Goal: Information Seeking & Learning: Learn about a topic

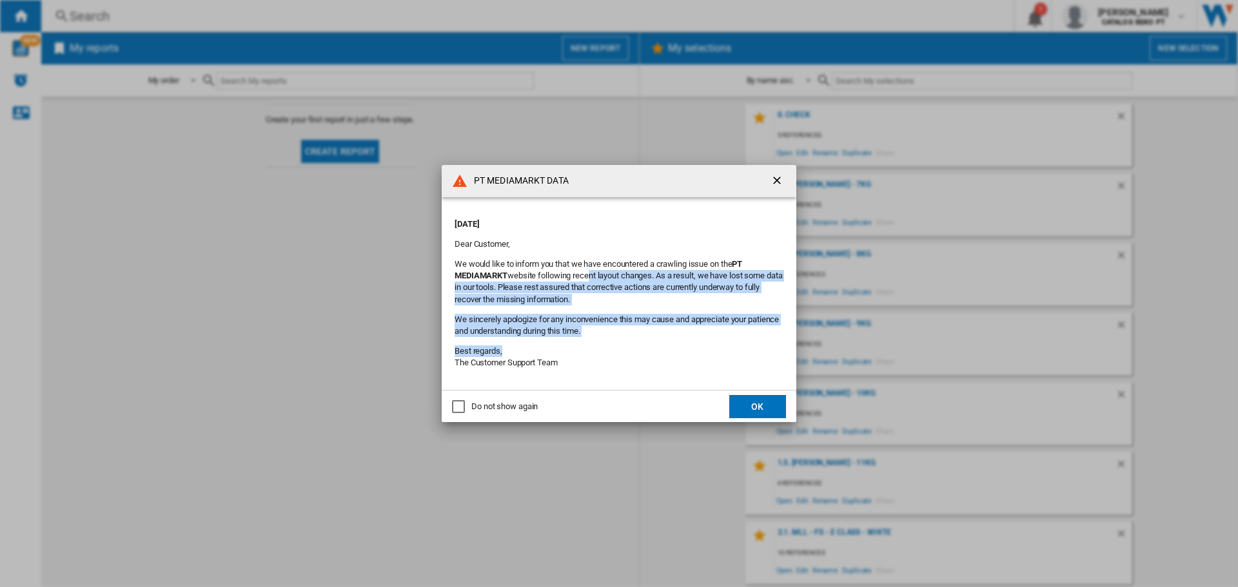
drag, startPoint x: 587, startPoint y: 272, endPoint x: 609, endPoint y: 355, distance: 85.4
click at [608, 353] on div "[DATE] Dear Customer, We would like to inform you that we have encountered a cr…" at bounding box center [619, 294] width 329 height 168
click at [754, 409] on button "OK" at bounding box center [757, 406] width 57 height 23
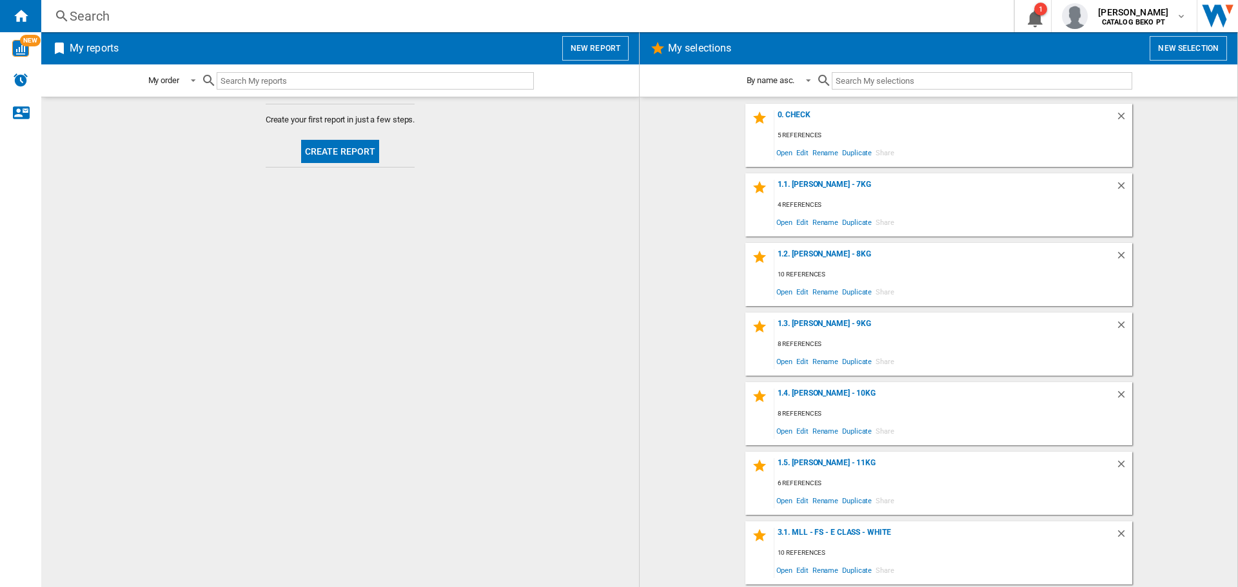
click at [798, 110] on div "0. Check 5 references Open Edit Rename Duplicate Share" at bounding box center [938, 135] width 387 height 63
click at [798, 119] on div "0. Check" at bounding box center [944, 118] width 341 height 17
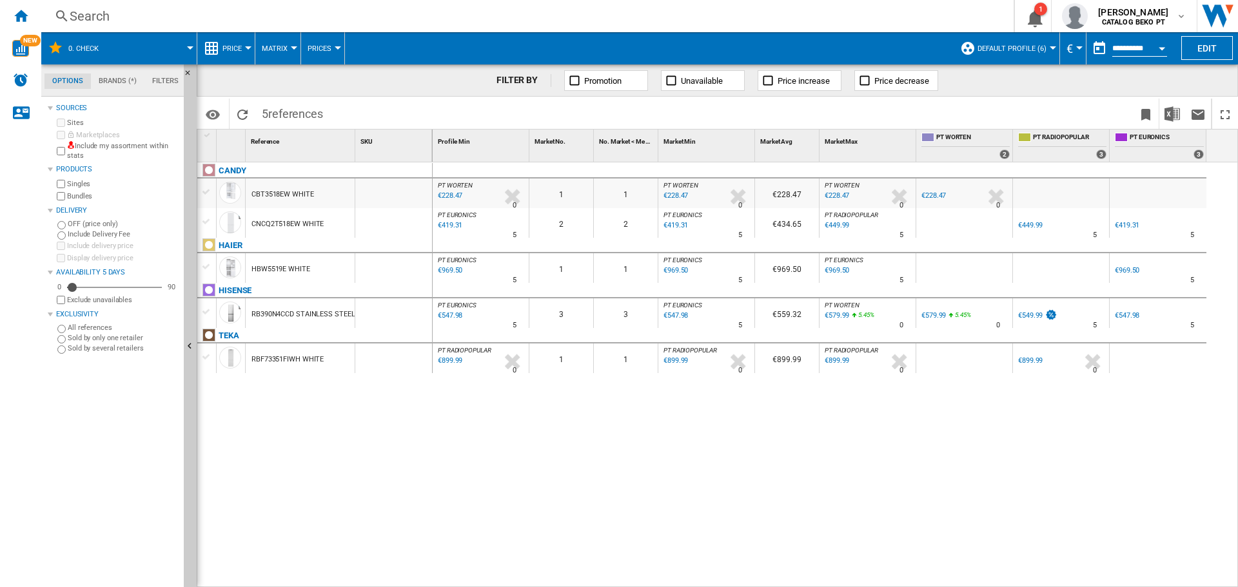
click at [200, 12] on div "Search" at bounding box center [525, 16] width 910 height 18
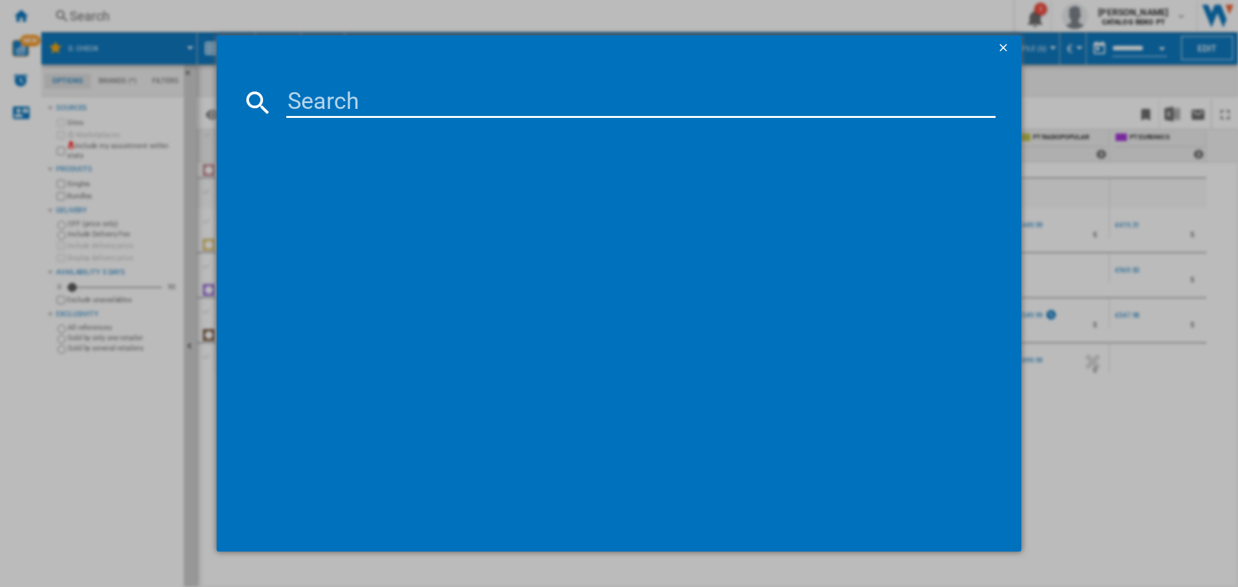
click at [342, 92] on input at bounding box center [640, 102] width 709 height 31
paste input "CENTURY 3FIND66EX0"
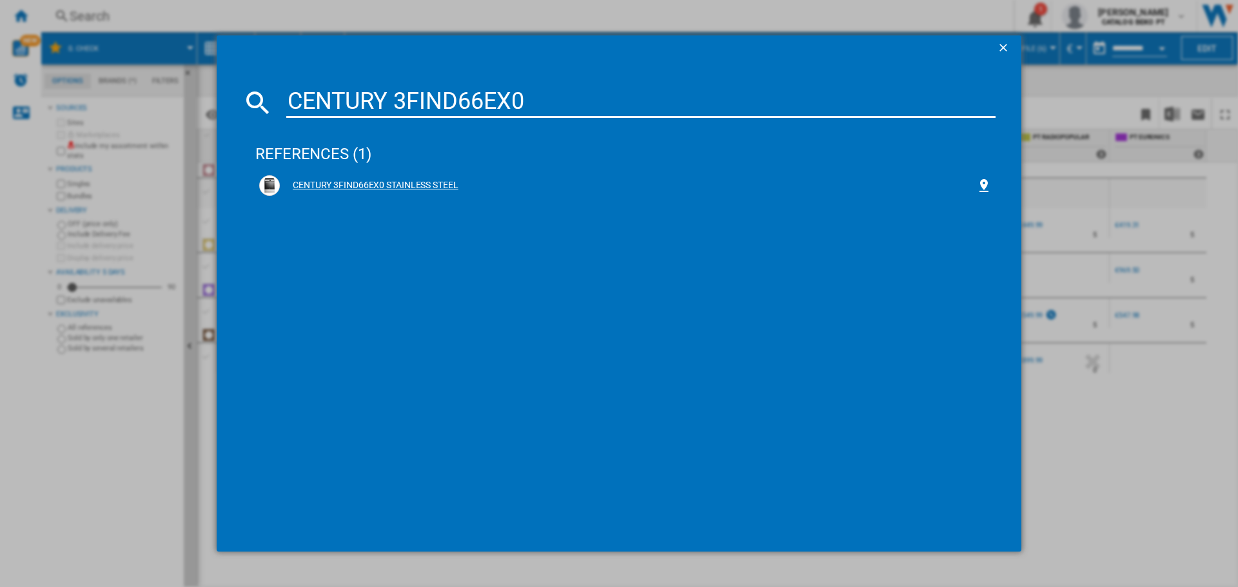
type input "CENTURY 3FIND66EX0"
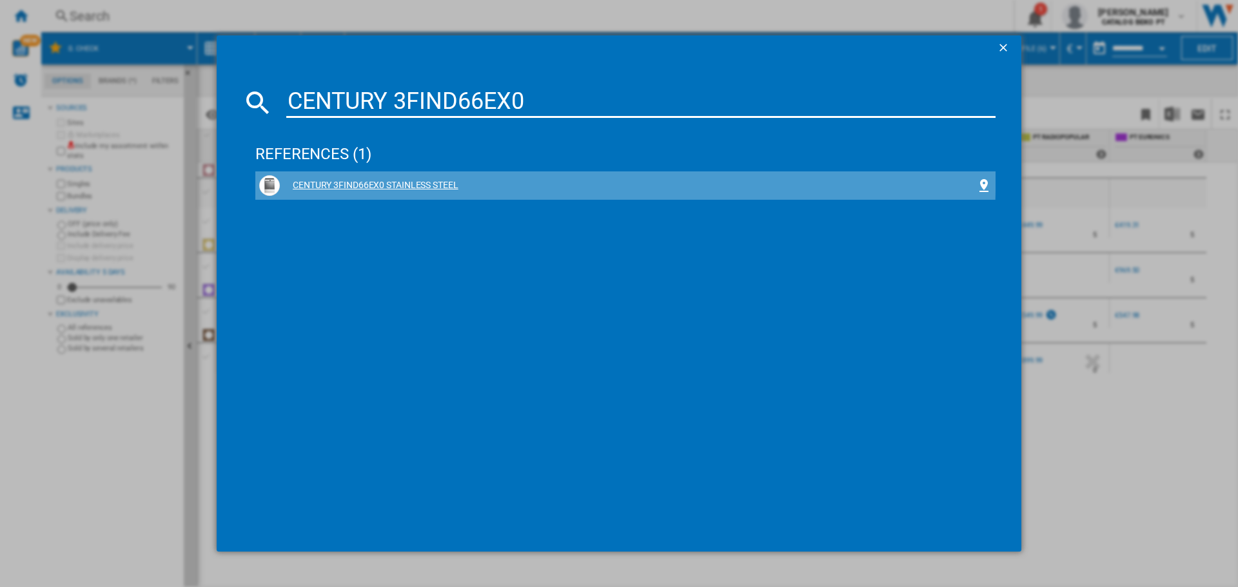
click at [333, 175] on div "CENTURY 3FIND66EX0 STAINLESS STEEL" at bounding box center [625, 185] width 732 height 21
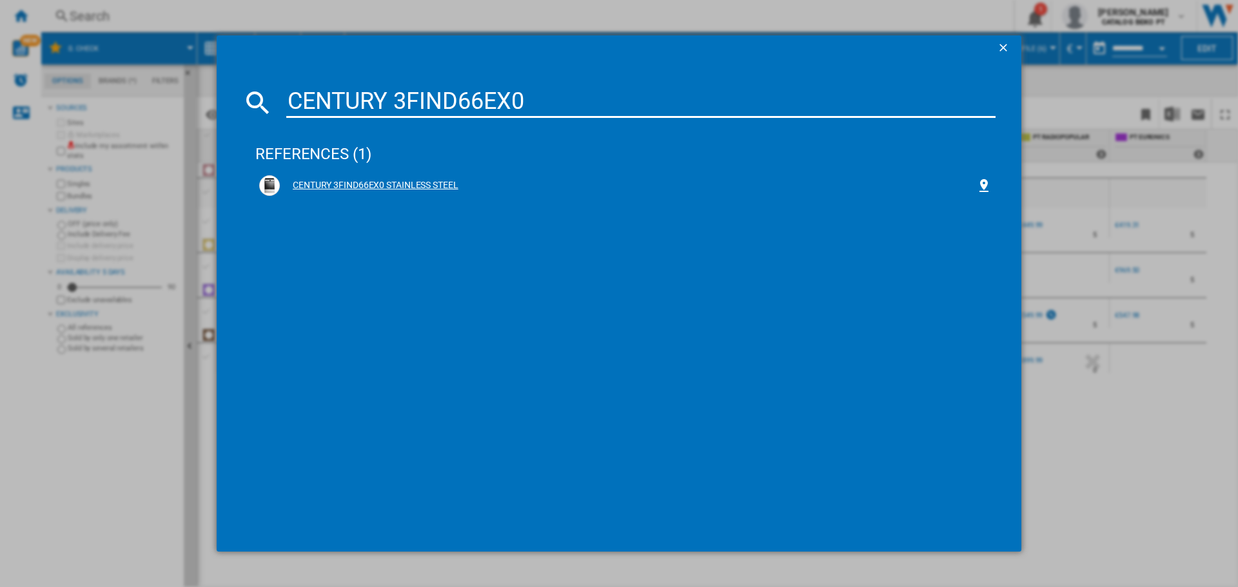
click at [385, 187] on div "CENTURY 3FIND66EX0 STAINLESS STEEL" at bounding box center [628, 185] width 696 height 13
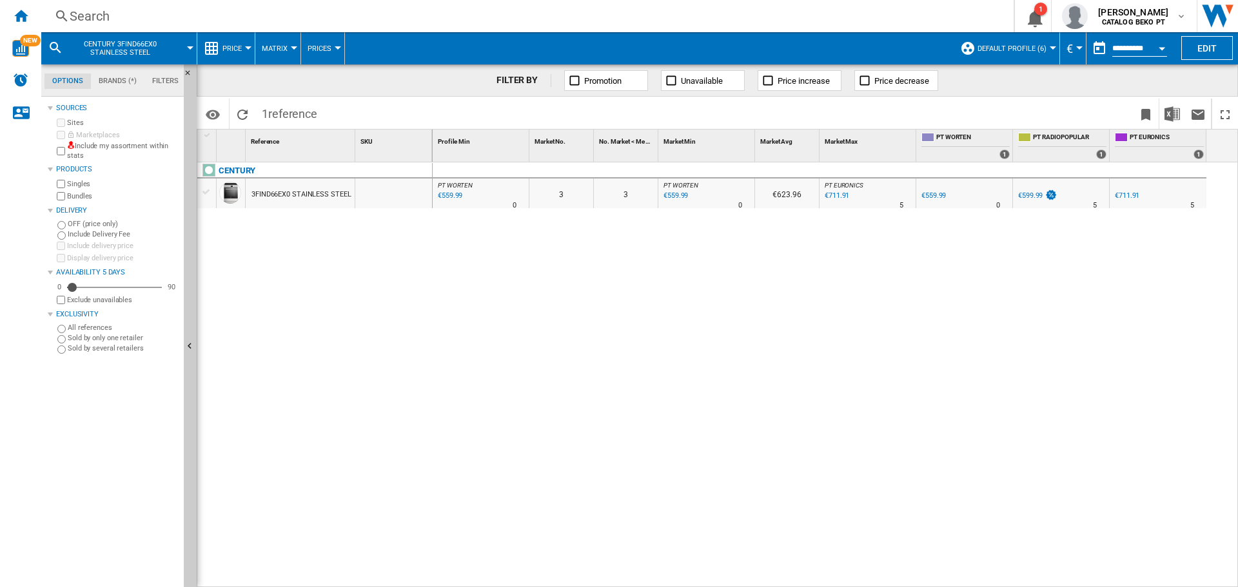
click at [189, 49] on div at bounding box center [190, 47] width 6 height 3
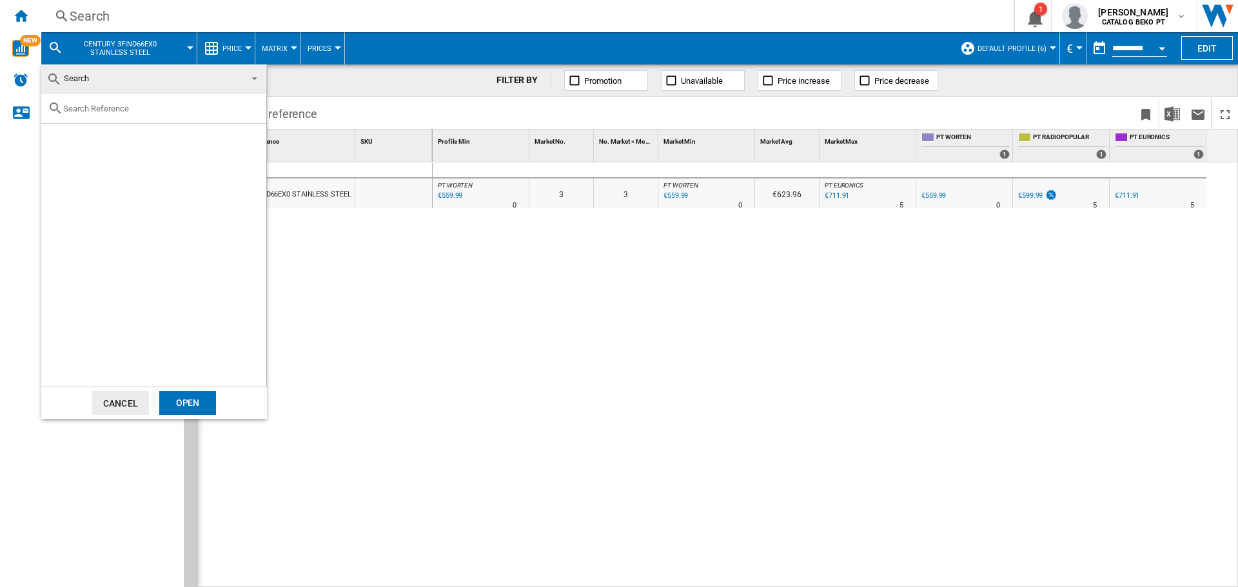
click at [420, 261] on md-backdrop at bounding box center [619, 293] width 1238 height 587
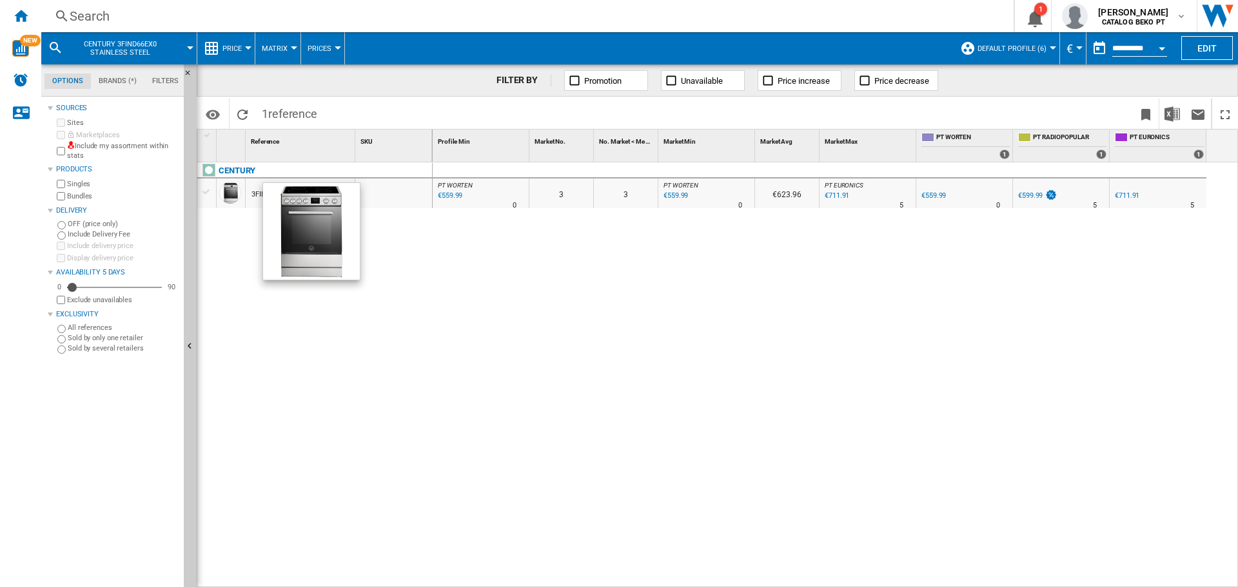
click at [229, 197] on div at bounding box center [230, 193] width 22 height 22
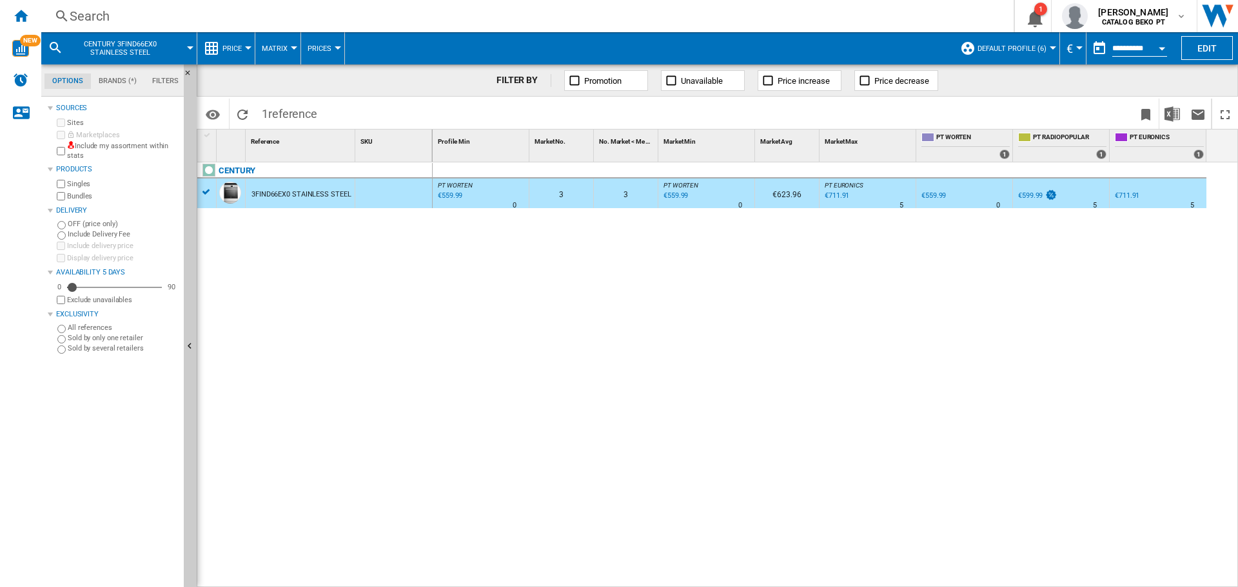
click at [453, 196] on div "€559.99" at bounding box center [449, 196] width 26 height 13
click at [247, 44] on button "Price" at bounding box center [235, 48] width 26 height 32
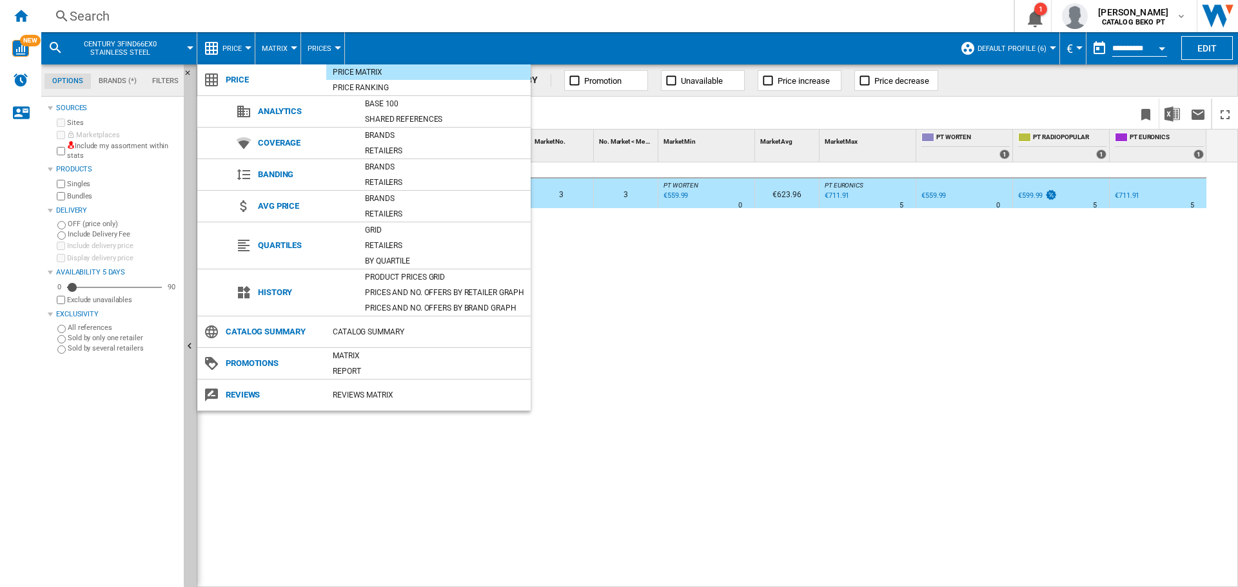
click at [247, 44] on md-backdrop at bounding box center [619, 293] width 1238 height 587
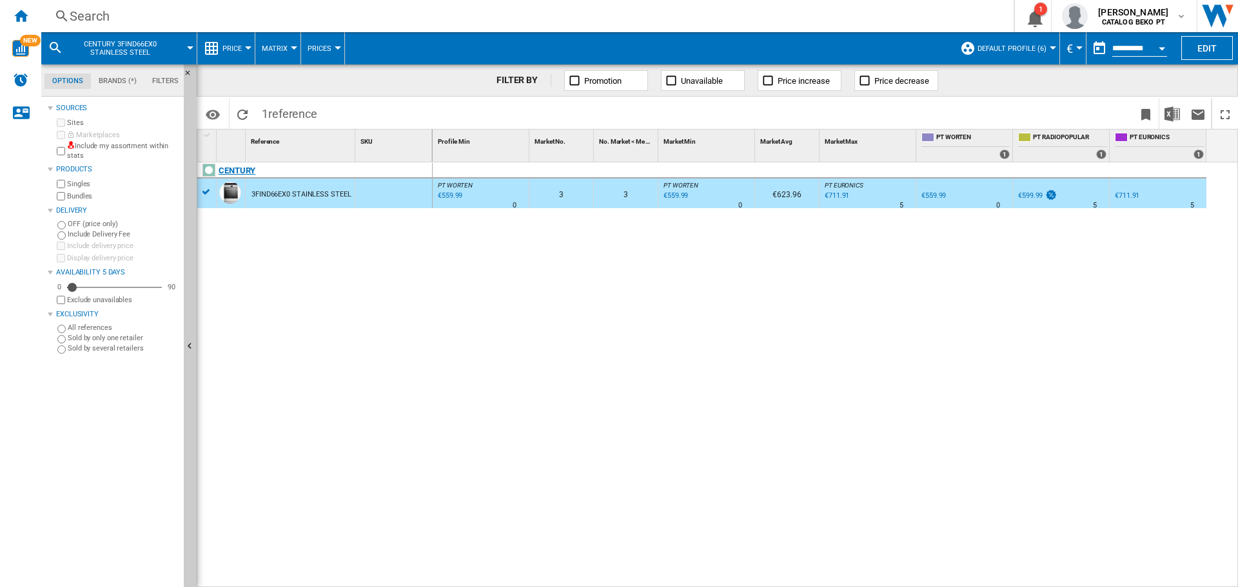
click at [246, 168] on div "CENTURY" at bounding box center [237, 170] width 37 height 15
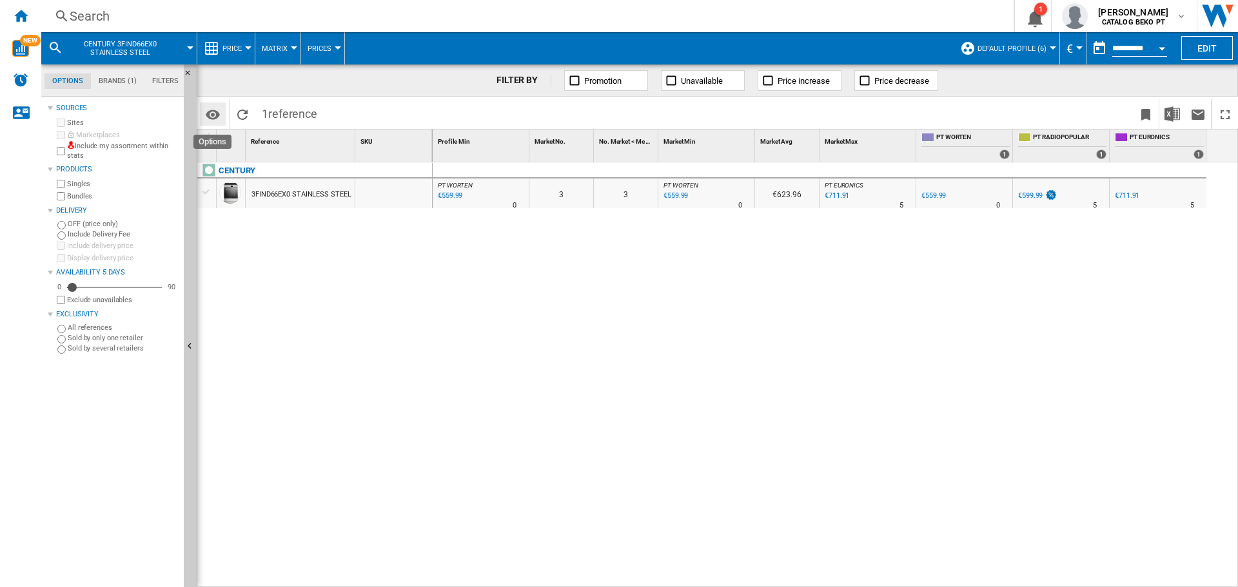
click at [211, 110] on md-icon "Options" at bounding box center [212, 114] width 15 height 15
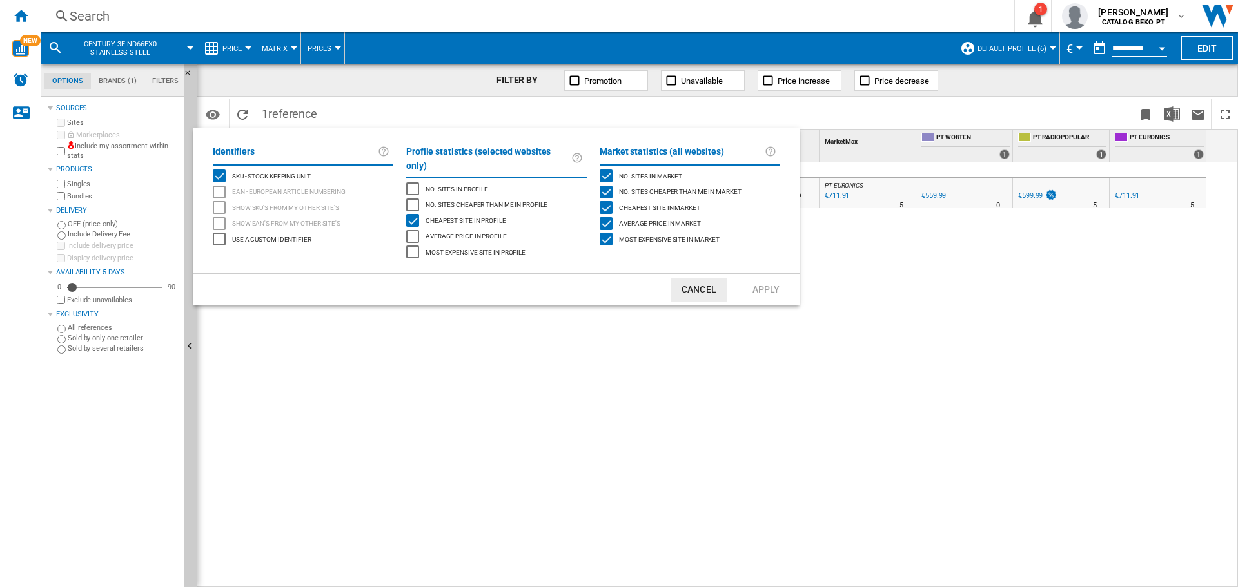
click at [355, 384] on md-backdrop at bounding box center [619, 293] width 1238 height 587
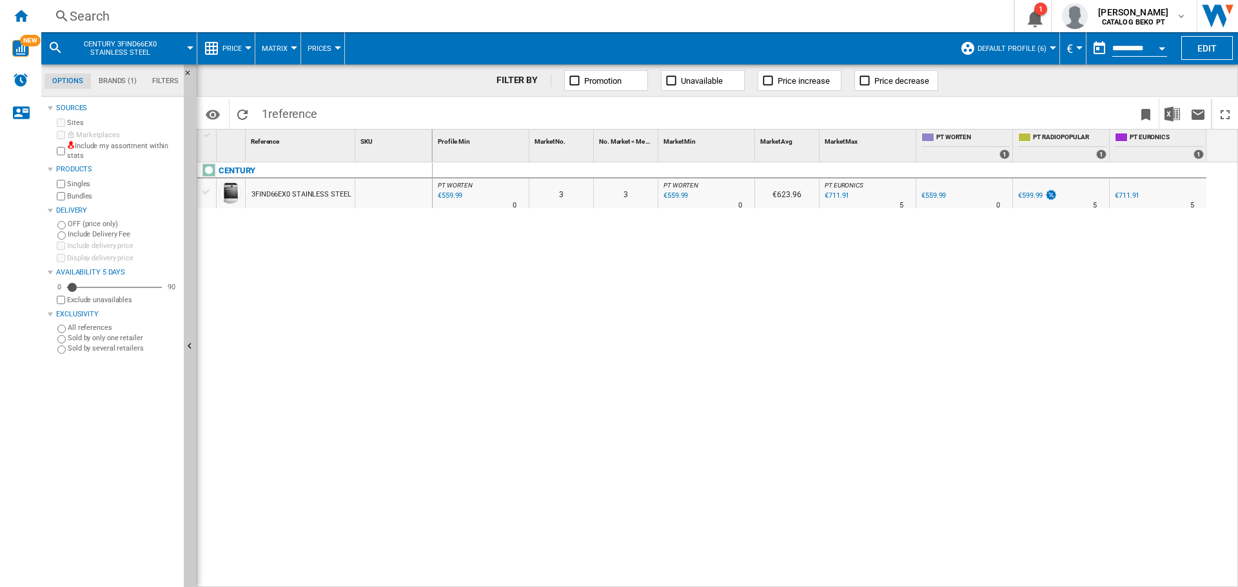
click at [208, 190] on div at bounding box center [207, 192] width 14 height 12
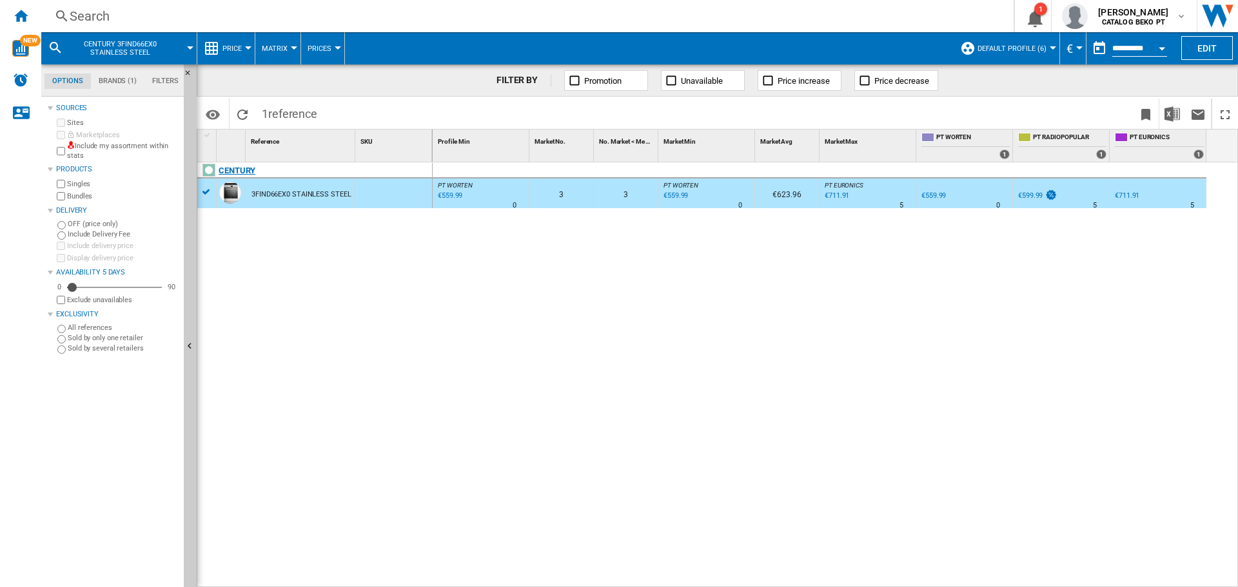
click at [208, 167] on div at bounding box center [208, 170] width 13 height 13
click at [208, 170] on div at bounding box center [208, 170] width 13 height 13
click at [236, 174] on div "CENTURY" at bounding box center [237, 170] width 37 height 15
click at [450, 235] on div "0 0 PT WORTEN : PT WORTEN -1.0 % €559.99 % N/A 0 PT WORTEN : PT WORTEN 3 3 PT W…" at bounding box center [836, 375] width 806 height 426
click at [241, 48] on span "Price" at bounding box center [231, 48] width 19 height 8
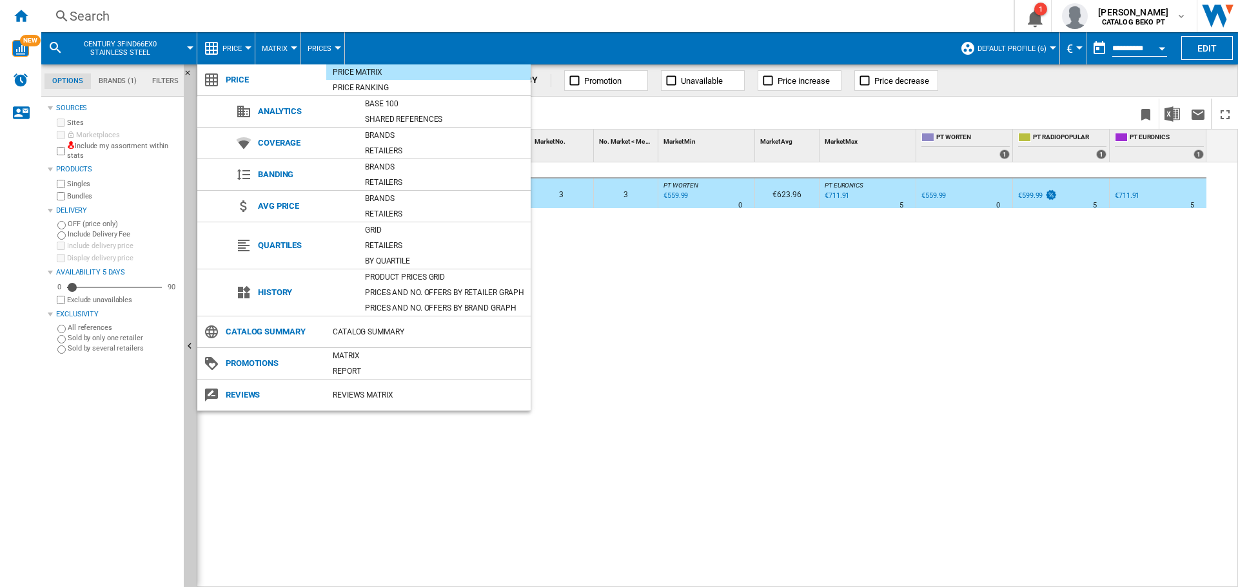
click at [241, 48] on md-backdrop at bounding box center [619, 293] width 1238 height 587
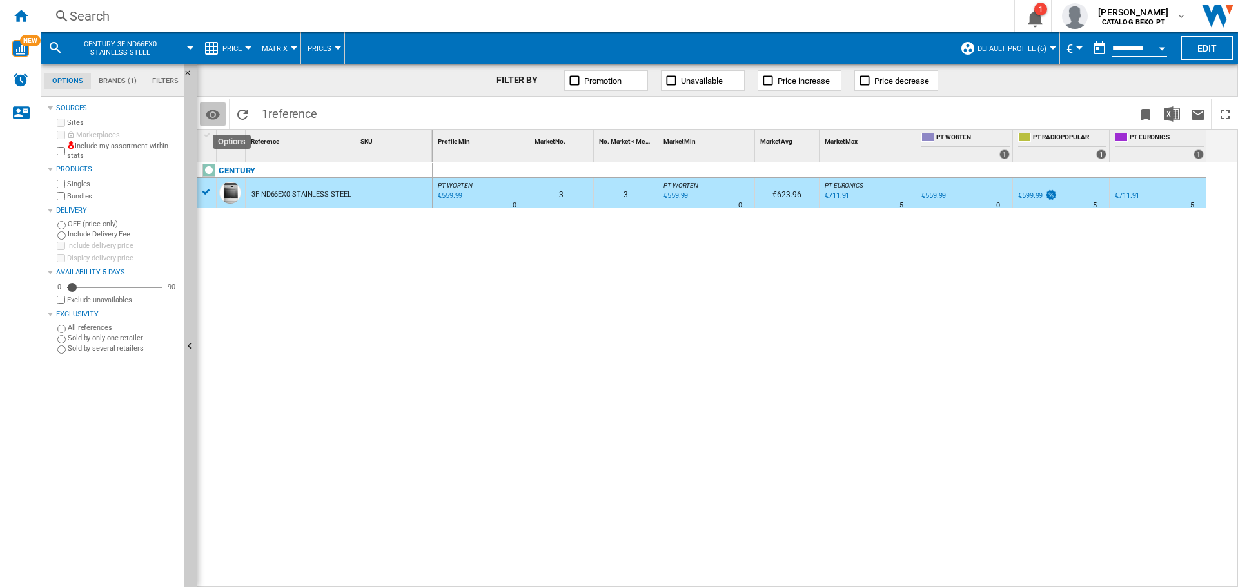
click at [208, 112] on md-icon "Options" at bounding box center [212, 114] width 15 height 15
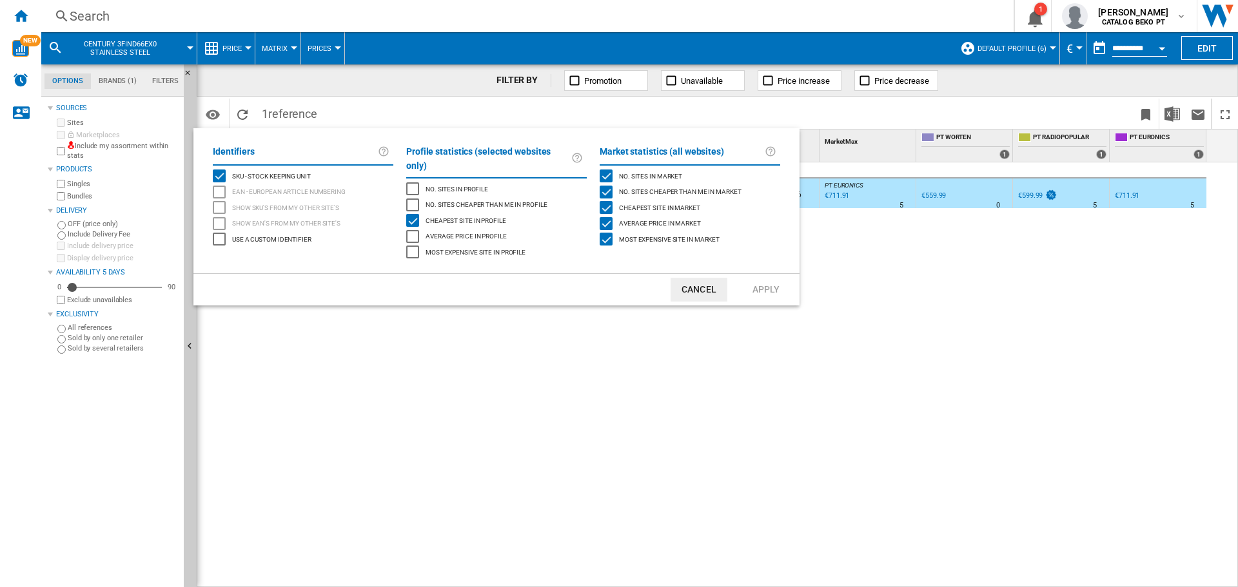
click at [211, 108] on md-backdrop at bounding box center [619, 293] width 1238 height 587
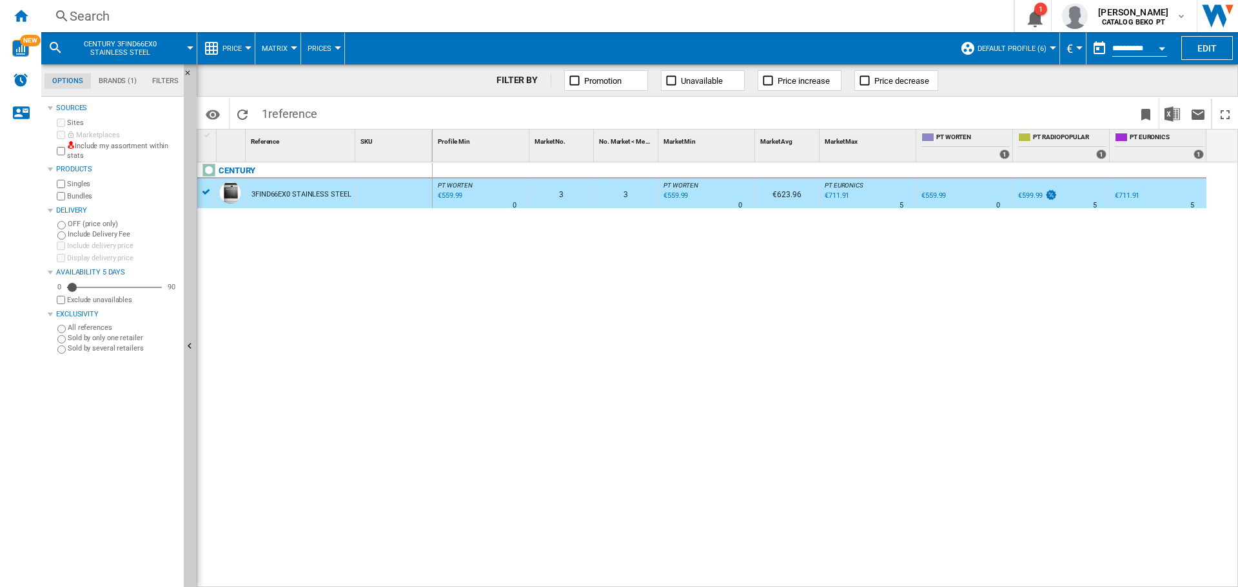
click at [273, 45] on span "Matrix" at bounding box center [275, 48] width 26 height 8
click at [281, 103] on button "Ranking" at bounding box center [286, 110] width 62 height 31
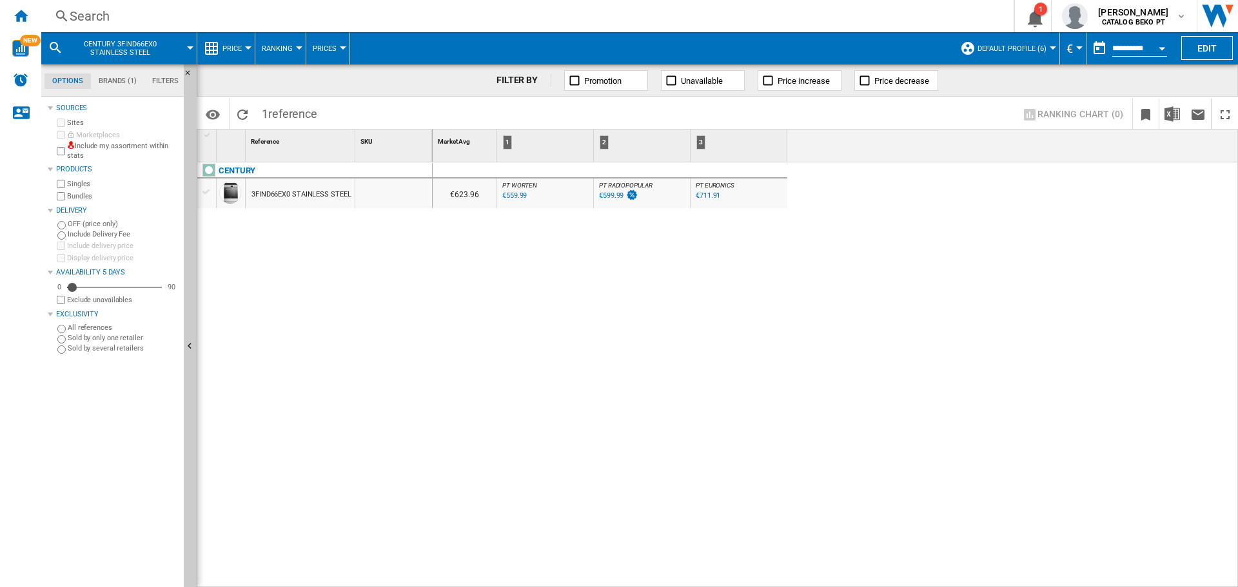
click at [281, 50] on span "Ranking" at bounding box center [277, 48] width 31 height 8
click at [287, 81] on span "Matrix" at bounding box center [280, 80] width 28 height 12
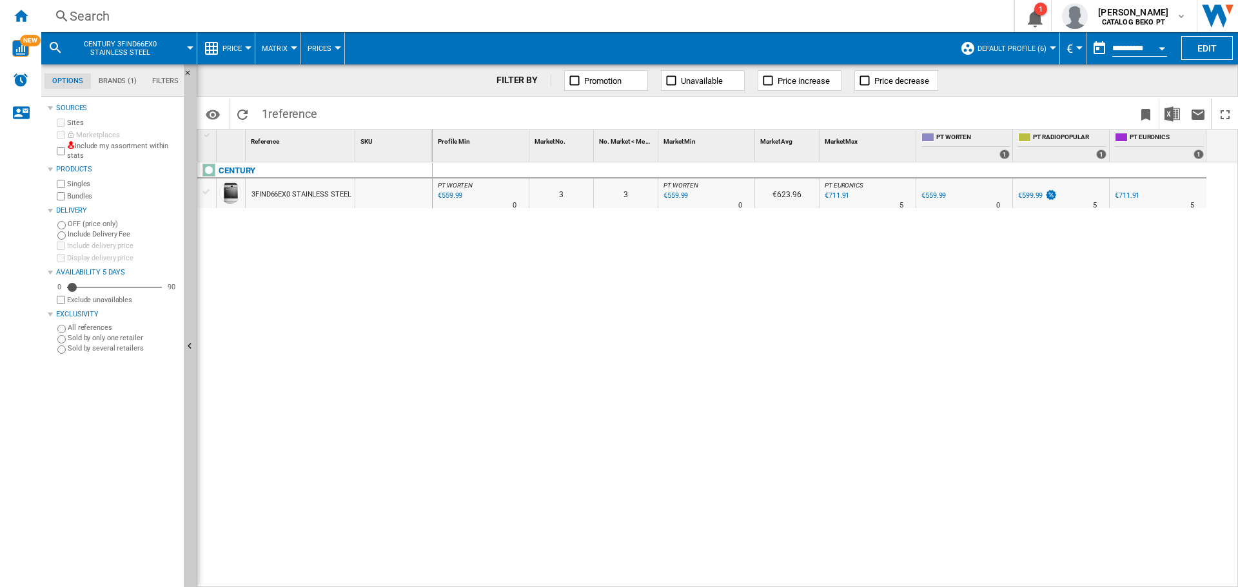
click at [206, 188] on div at bounding box center [207, 192] width 14 height 12
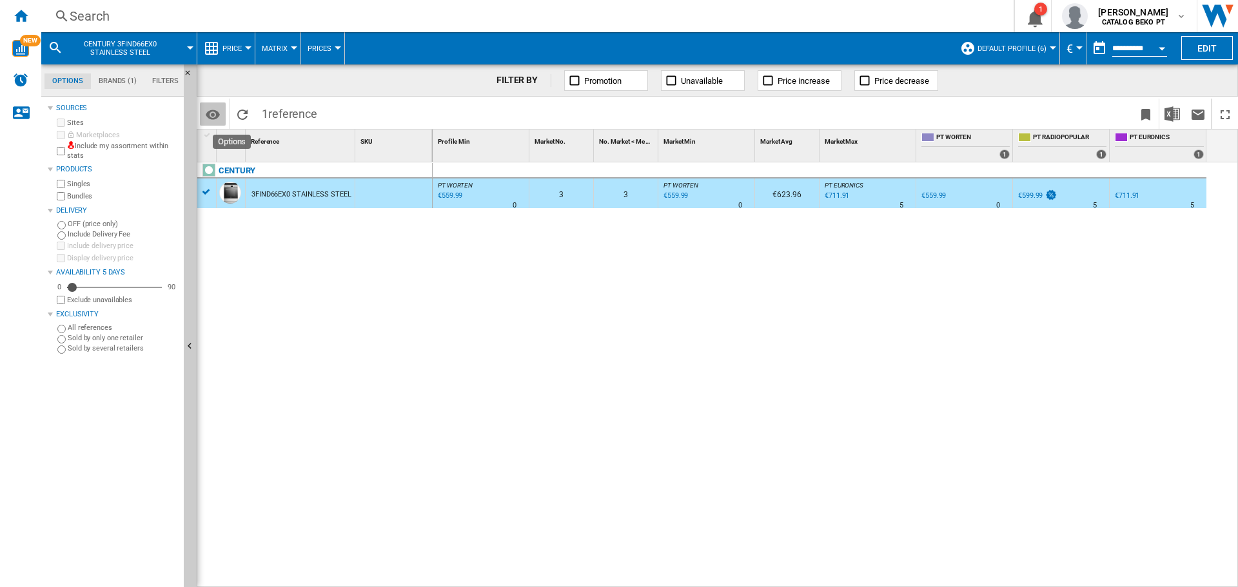
click at [208, 113] on md-icon "Options" at bounding box center [212, 114] width 15 height 15
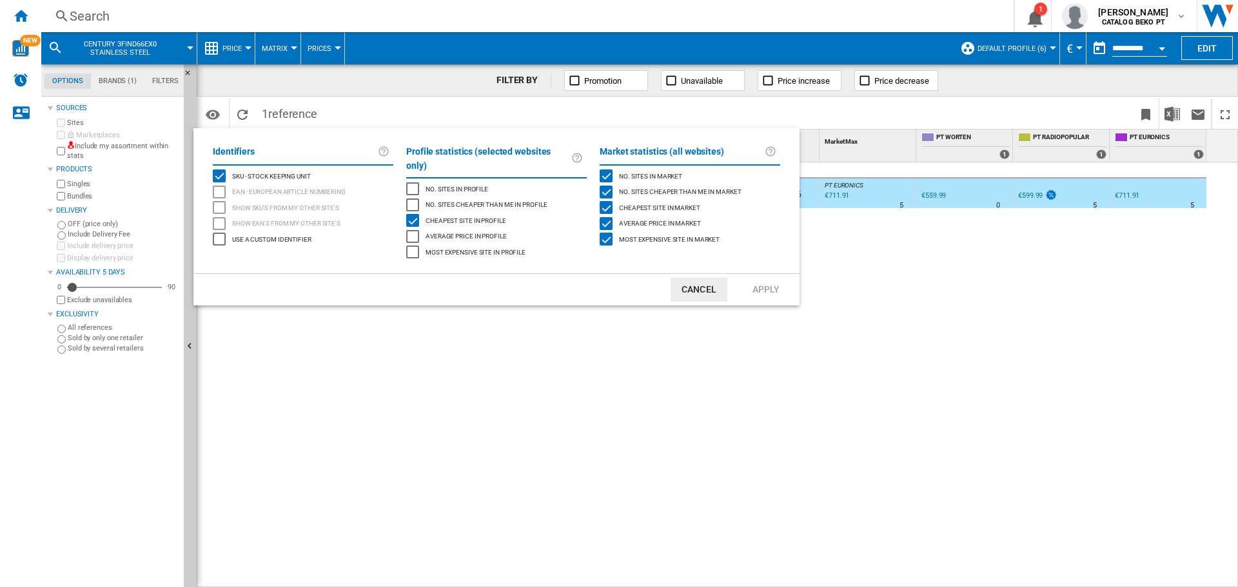
click at [534, 328] on md-backdrop at bounding box center [619, 293] width 1238 height 587
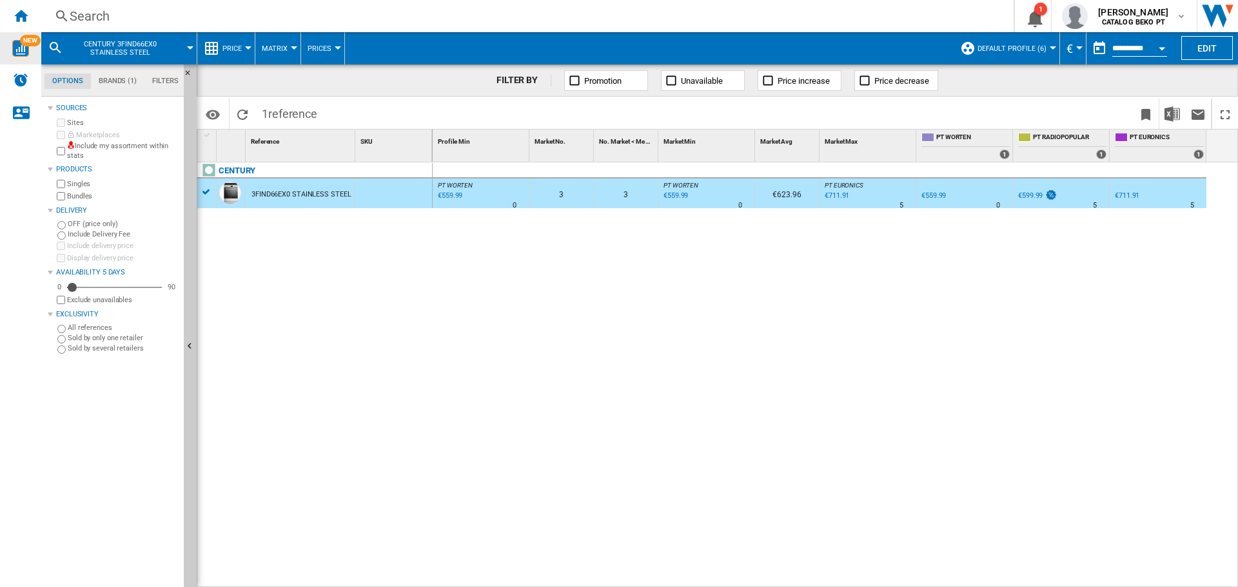
click at [23, 48] on img "WiseCard" at bounding box center [20, 48] width 17 height 17
click at [447, 195] on div "€559.99" at bounding box center [449, 196] width 26 height 13
click at [1029, 195] on div "€599.99" at bounding box center [1030, 195] width 25 height 8
click at [19, 14] on ng-md-icon "Home" at bounding box center [20, 15] width 15 height 15
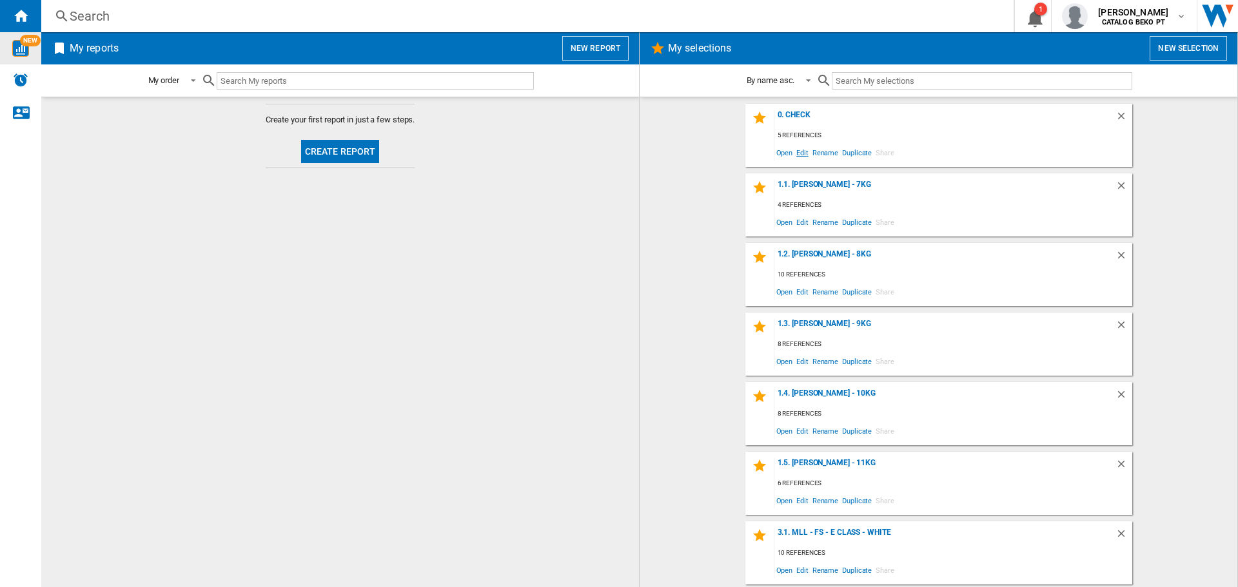
click at [803, 153] on span "Edit" at bounding box center [802, 152] width 16 height 17
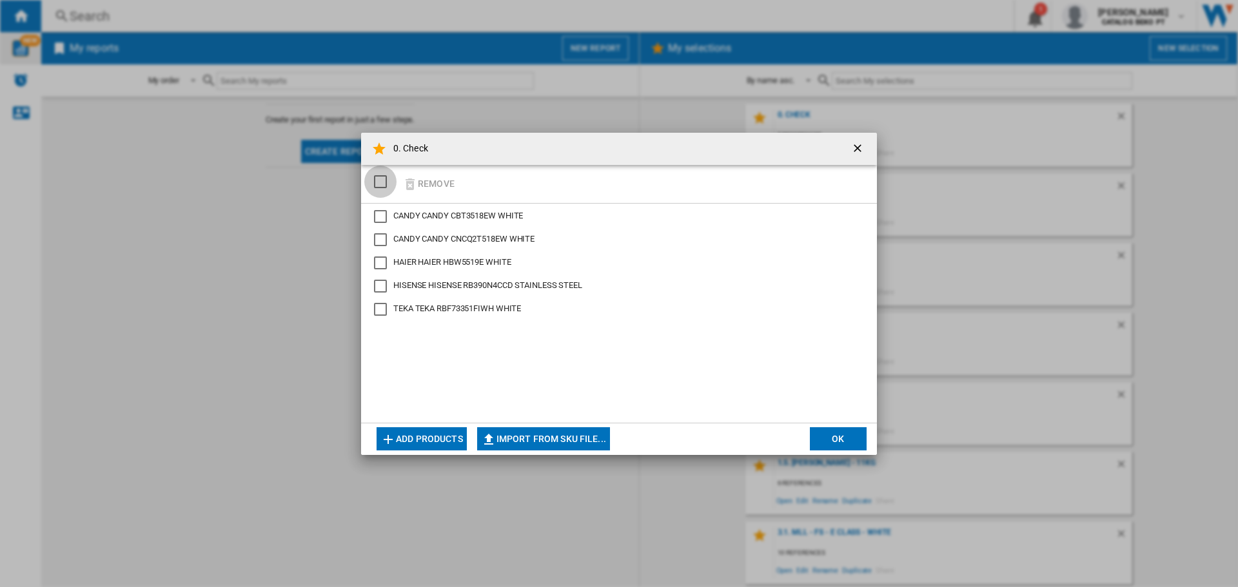
click at [378, 178] on div "SELECTIONS.EDITION_POPUP.SELECT_DESELECT" at bounding box center [380, 181] width 13 height 13
click at [433, 178] on button "Remove" at bounding box center [428, 184] width 60 height 30
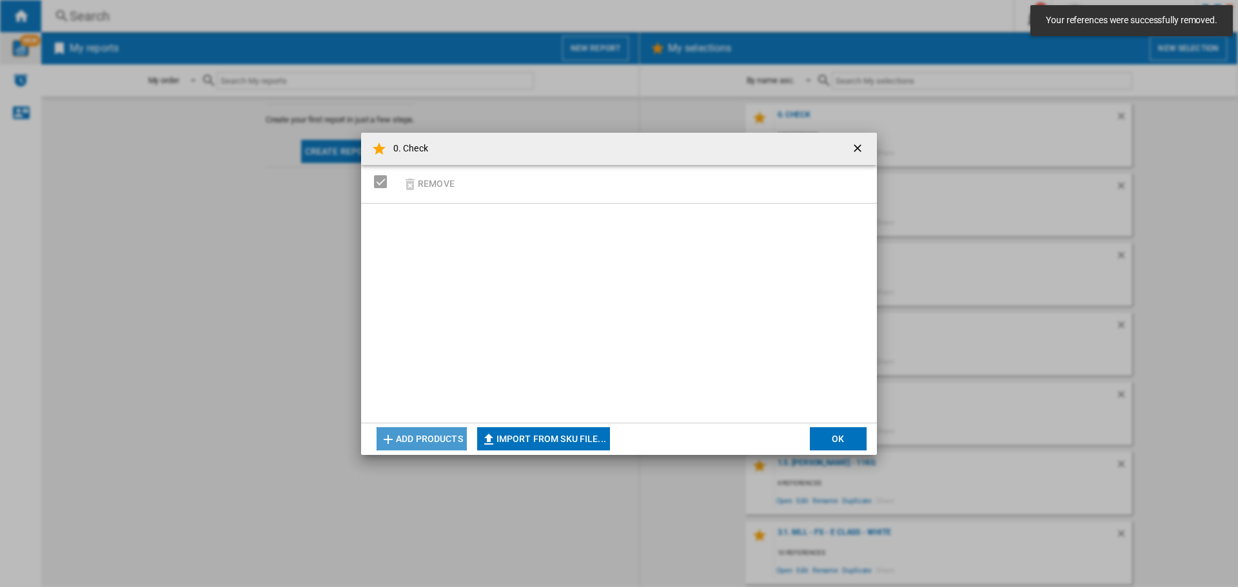
click at [440, 437] on button "Add products" at bounding box center [422, 438] width 90 height 23
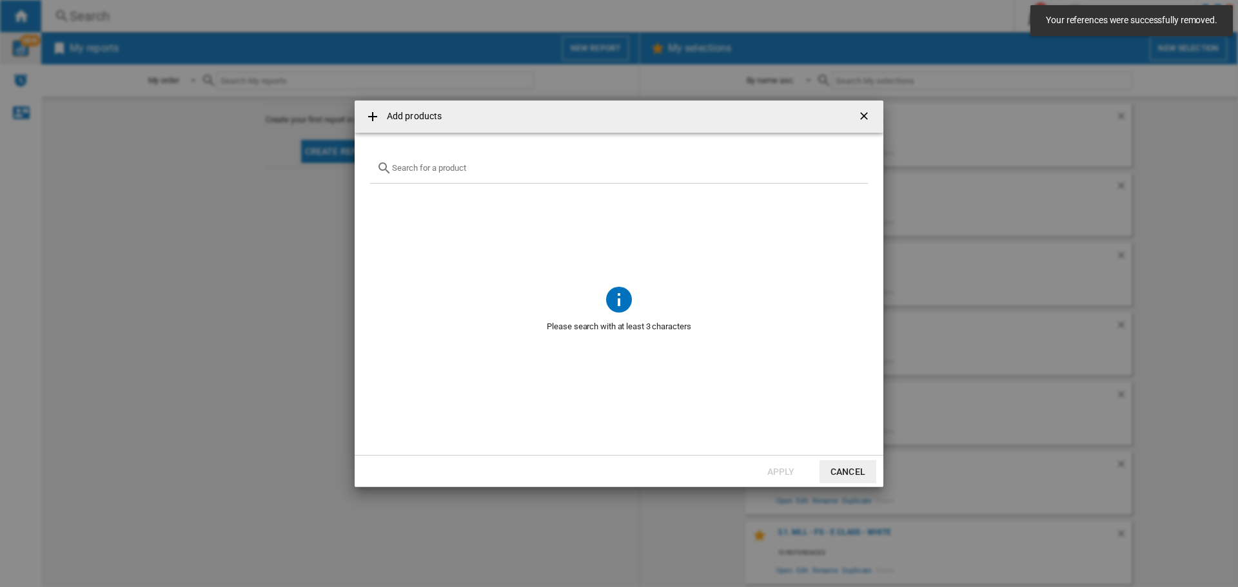
click at [458, 168] on input "text" at bounding box center [626, 168] width 469 height 10
paste input "CENTURY 3FIND66EX0"
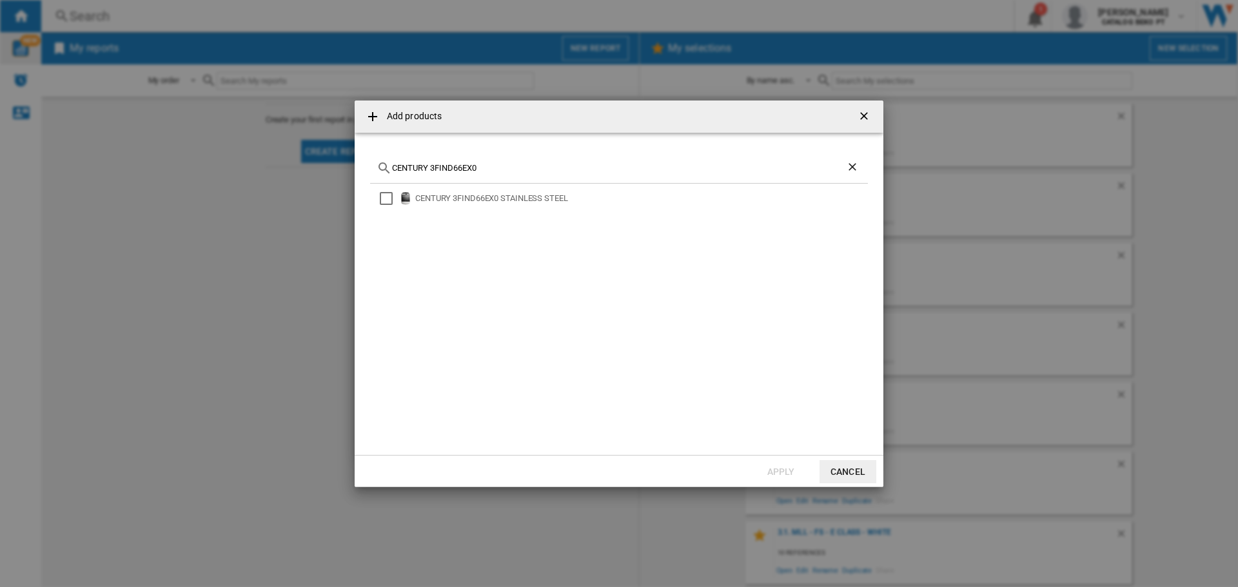
click at [388, 207] on div "CENTURY 3FIND66EX0 STAINLESS STEEL" at bounding box center [619, 312] width 498 height 256
click at [388, 199] on div "Select" at bounding box center [386, 198] width 13 height 13
click at [422, 167] on input "CENTURY 3FIND66EX0" at bounding box center [619, 168] width 454 height 10
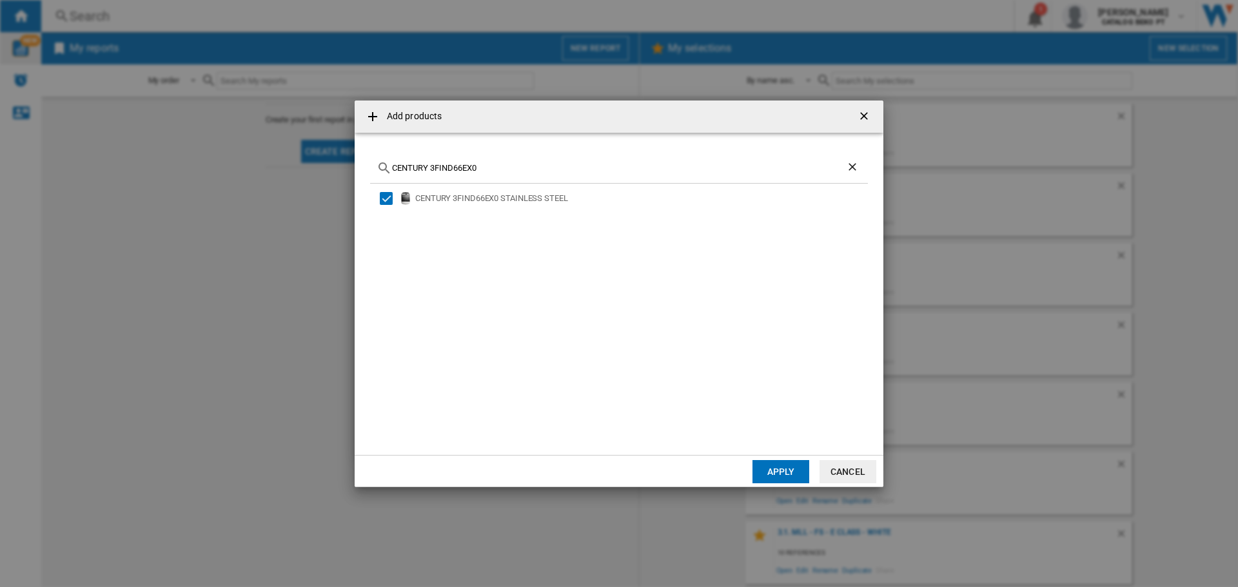
paste input "AEG CIB6646ABM"
click at [397, 195] on md-checkbox "Select" at bounding box center [389, 198] width 19 height 13
click at [423, 170] on input "AEG CIB6646ABM" at bounding box center [619, 168] width 454 height 10
click at [424, 170] on input "AEG CIB6646ABM" at bounding box center [619, 168] width 454 height 10
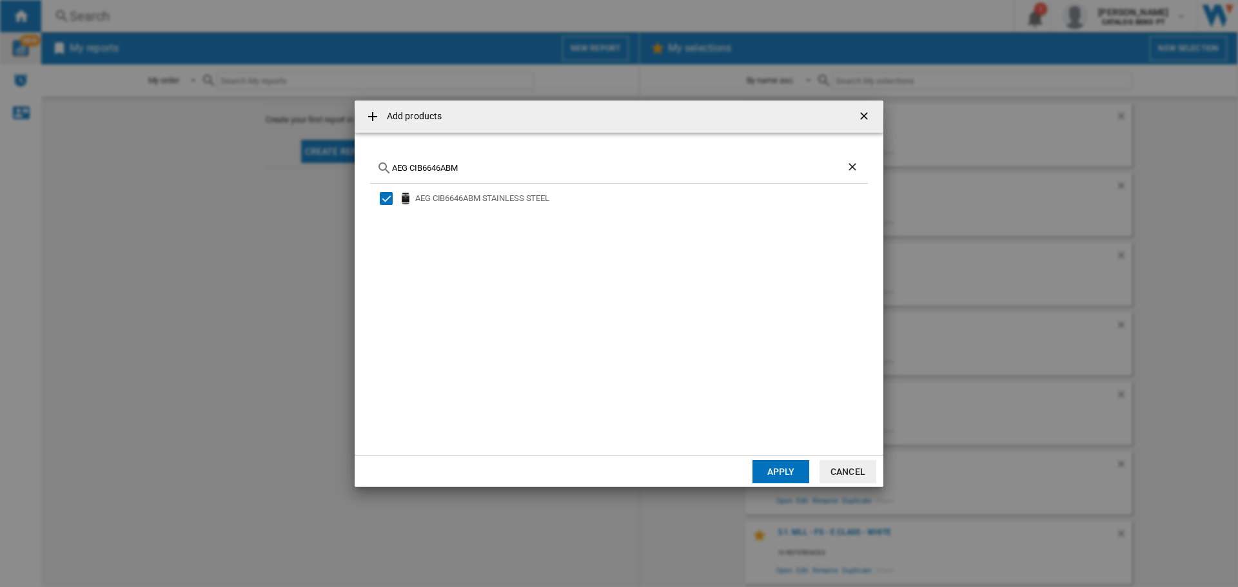
paste input "HOTPOINT-ARISTO HS68IQ8CHX/E"
click at [466, 170] on input "HOTPOINT-ARISTO HS68IQ8CHX/E" at bounding box center [619, 168] width 454 height 10
click at [567, 170] on input "HOTPOINT-ARISTO HS68IQ8CHX/E" at bounding box center [619, 168] width 454 height 10
click at [383, 195] on div "Select" at bounding box center [386, 198] width 13 height 13
click at [434, 172] on input "HS68IQ8CHX" at bounding box center [619, 168] width 454 height 10
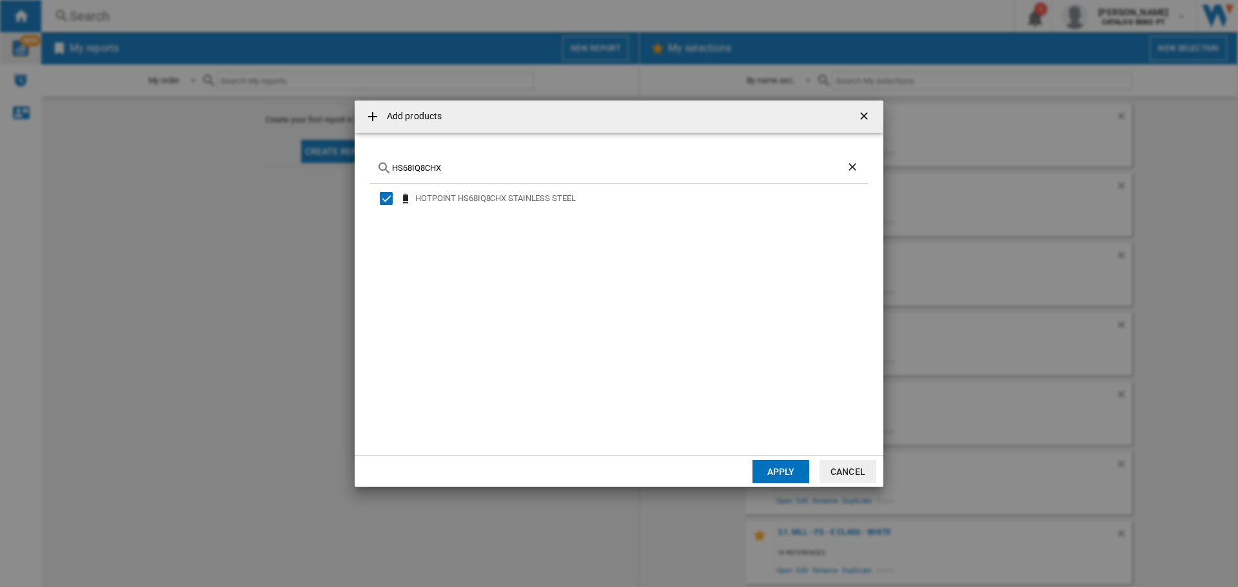
click at [434, 172] on input "HS68IQ8CHX" at bounding box center [619, 168] width 454 height 10
paste input "BEKO FSM89301GA"
click at [402, 168] on input "BEKO FSM89301GA" at bounding box center [619, 168] width 454 height 10
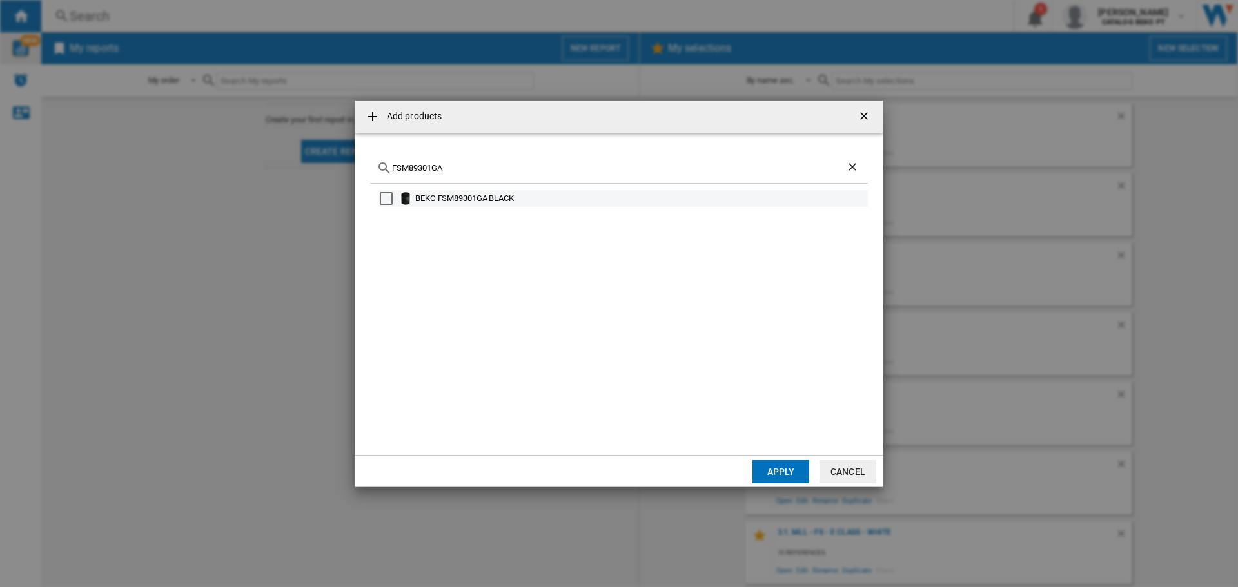
type input "FSM89301GA"
click at [388, 193] on div "Select" at bounding box center [386, 198] width 13 height 13
click at [787, 464] on button "Apply" at bounding box center [780, 471] width 57 height 23
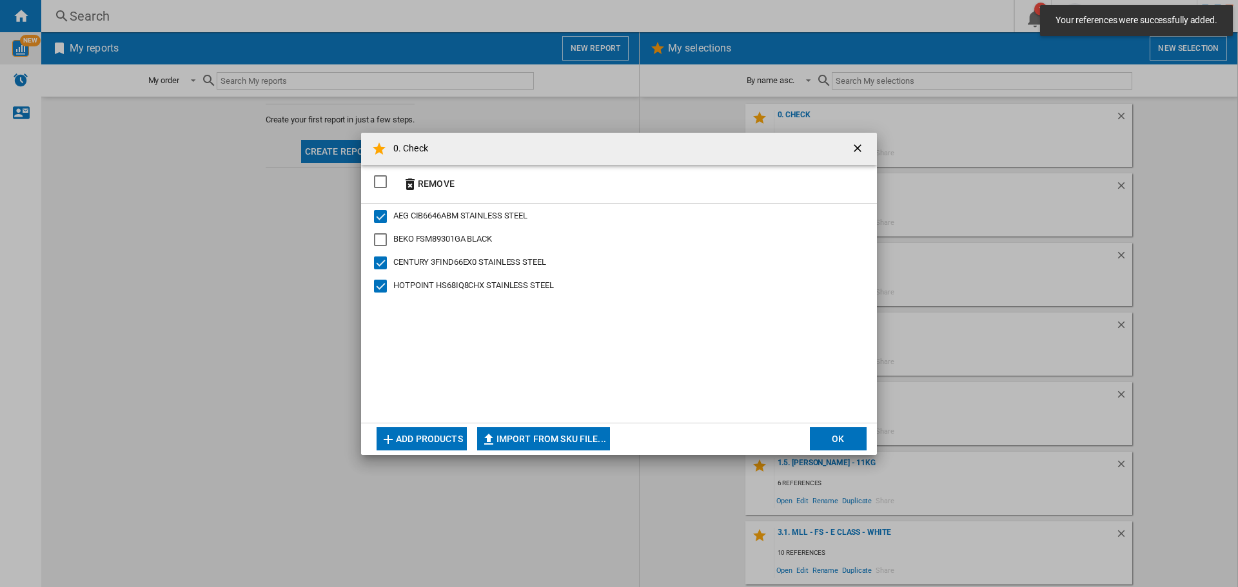
click at [840, 444] on button "OK" at bounding box center [838, 438] width 57 height 23
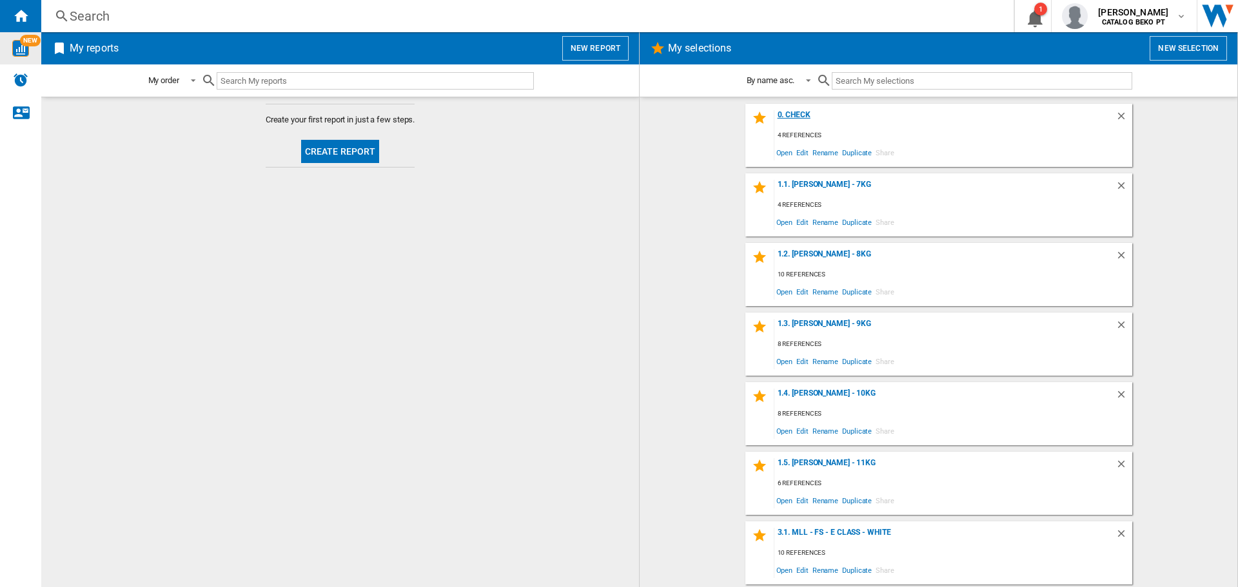
click at [793, 112] on div "0. Check" at bounding box center [944, 118] width 341 height 17
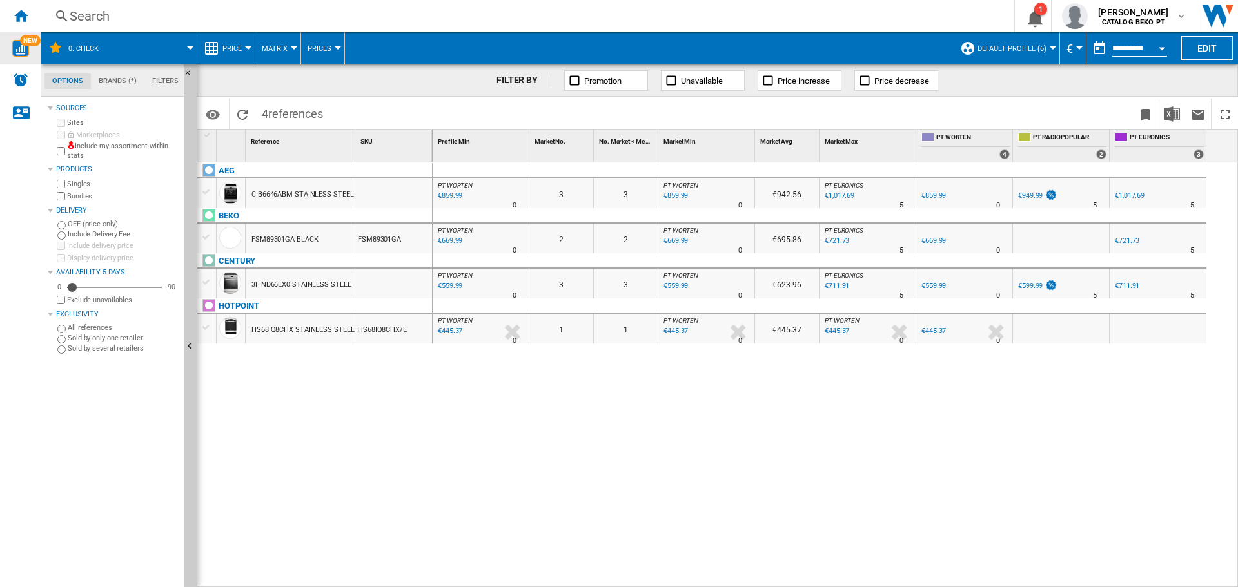
click at [208, 195] on div at bounding box center [207, 192] width 14 height 12
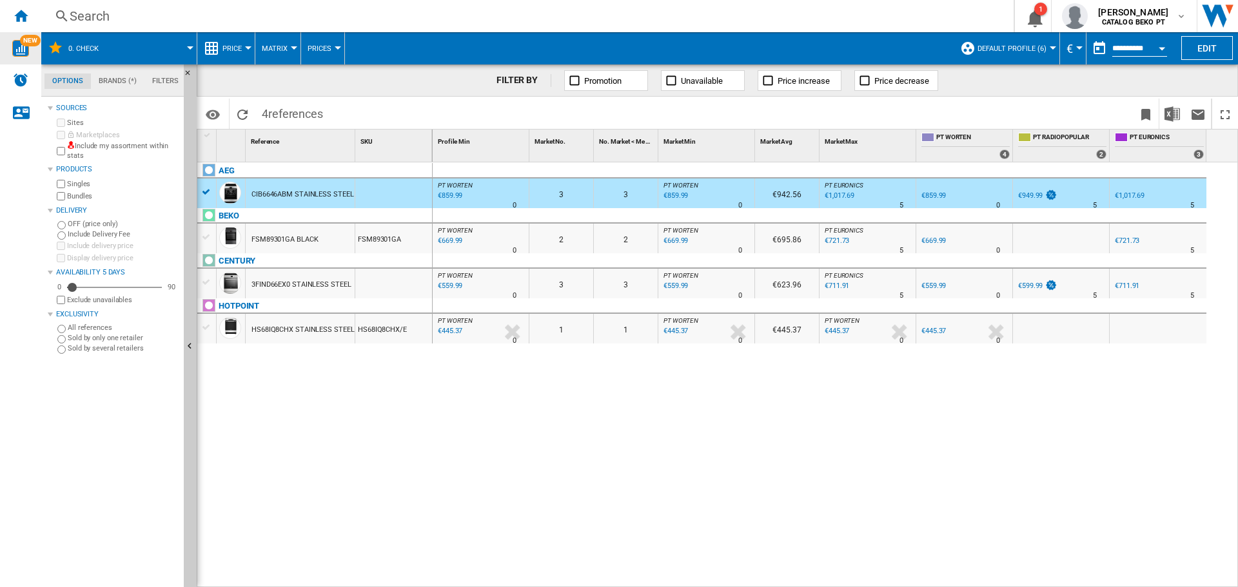
click at [207, 148] on div at bounding box center [206, 146] width 19 height 32
click at [208, 128] on md-menu "Identifiers SKU - Stock Keeping Unit EAN - European Article Numbering Show SKU'…" at bounding box center [214, 114] width 29 height 30
click at [208, 137] on div at bounding box center [207, 135] width 11 height 9
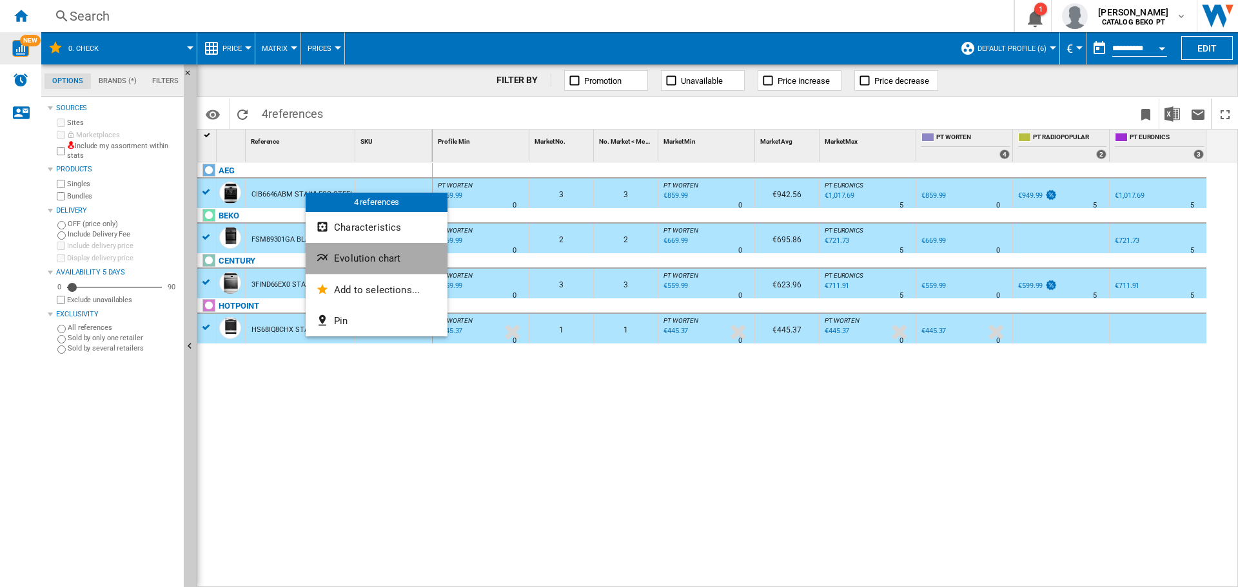
click at [340, 259] on span "Evolution chart" at bounding box center [367, 259] width 66 height 12
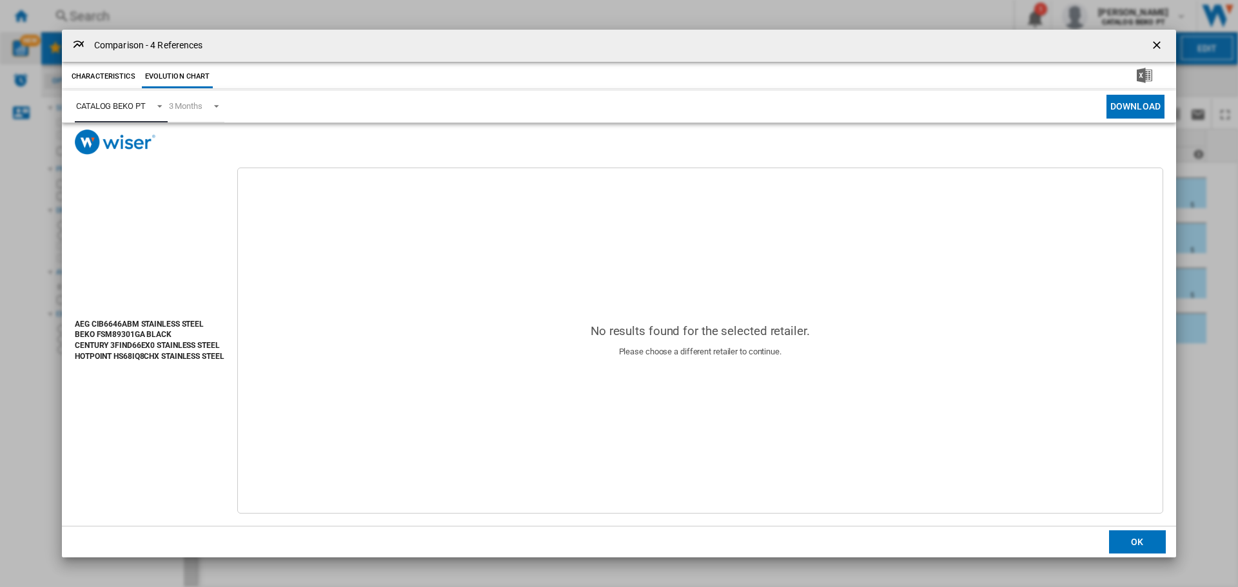
click at [133, 106] on div "CATALOG BEKO PT" at bounding box center [111, 106] width 70 height 10
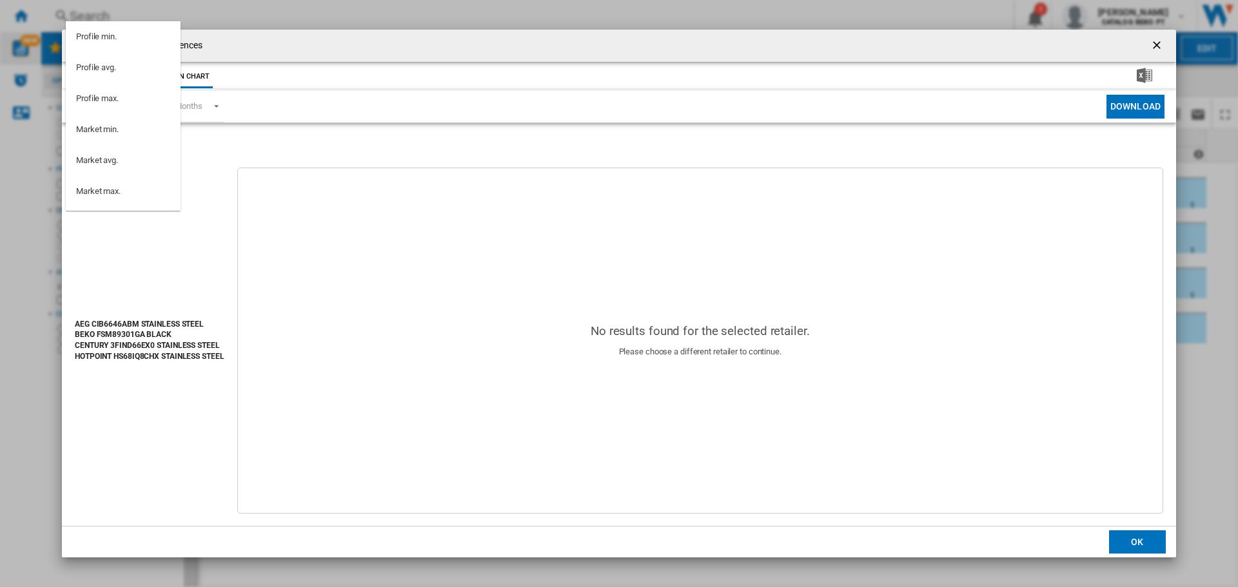
scroll to position [115, 0]
click at [134, 141] on md-option "PT WORTEN" at bounding box center [123, 138] width 115 height 31
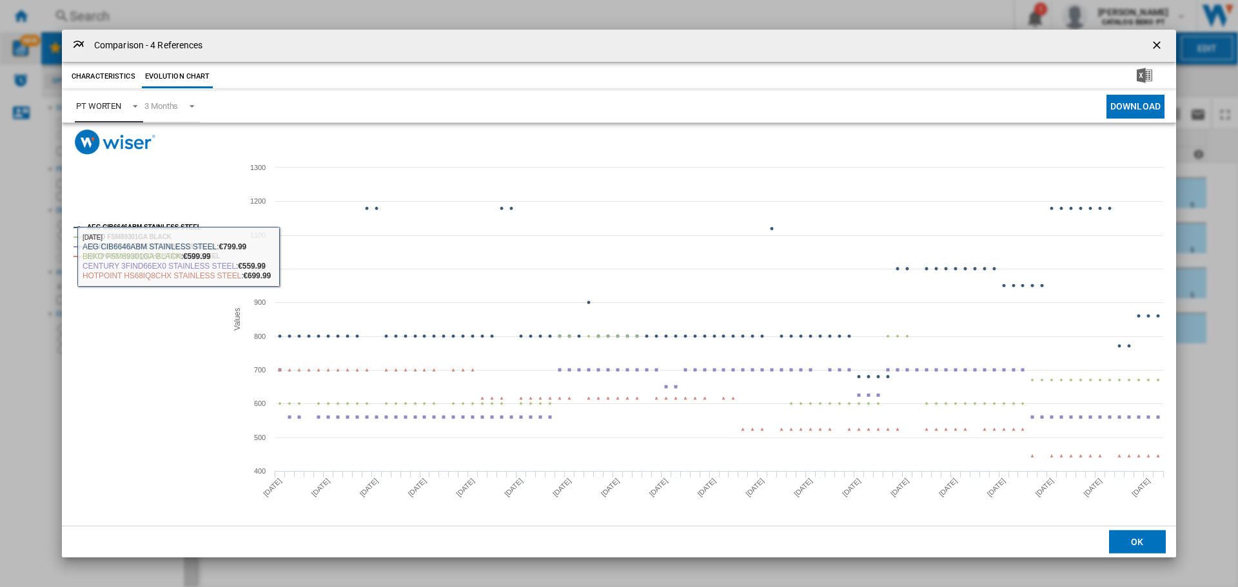
click at [121, 106] on div "PT WORTEN" at bounding box center [98, 106] width 45 height 10
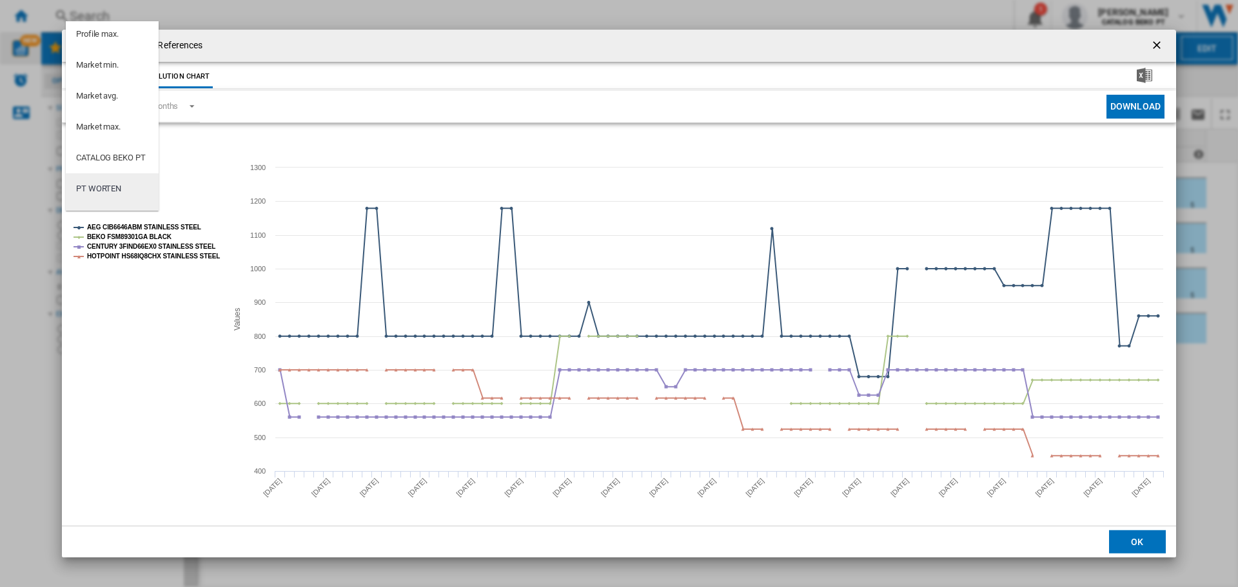
scroll to position [129, 0]
click at [420, 337] on md-backdrop at bounding box center [619, 293] width 1238 height 587
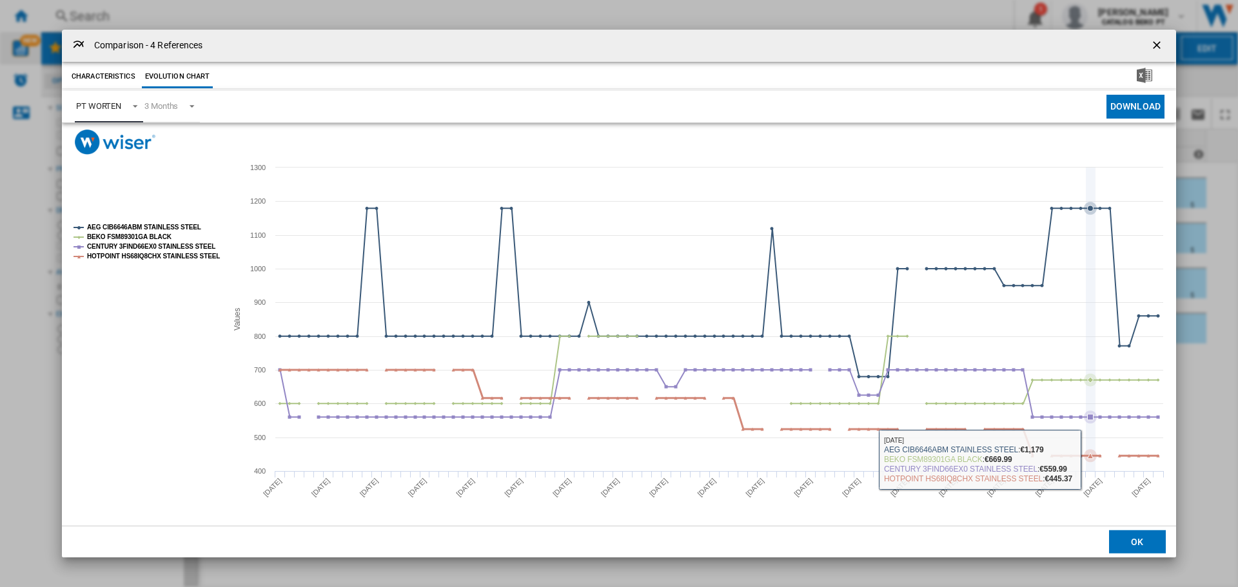
click at [1092, 455] on icon "Product popup" at bounding box center [1091, 456] width 6 height 6
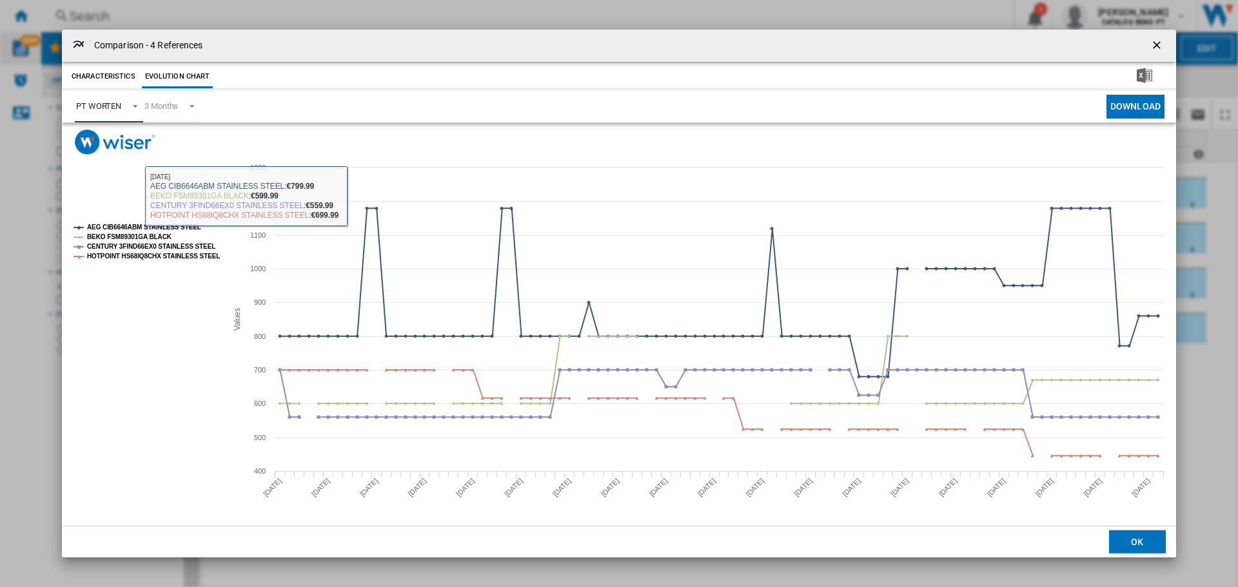
click at [132, 110] on span "Product popup" at bounding box center [131, 105] width 15 height 12
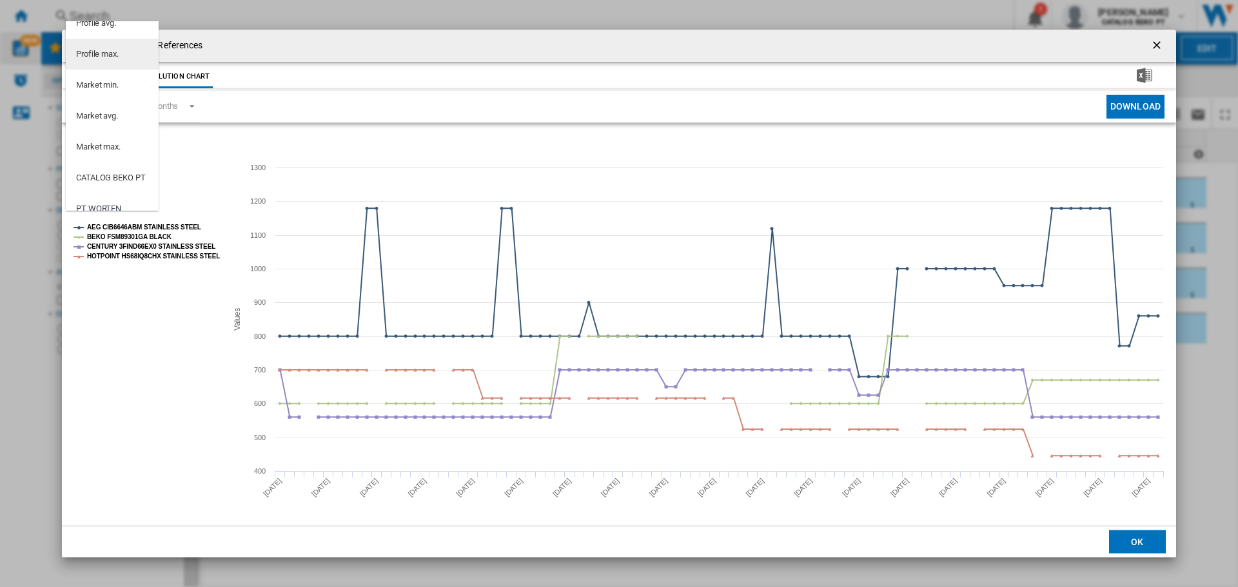
scroll to position [64, 0]
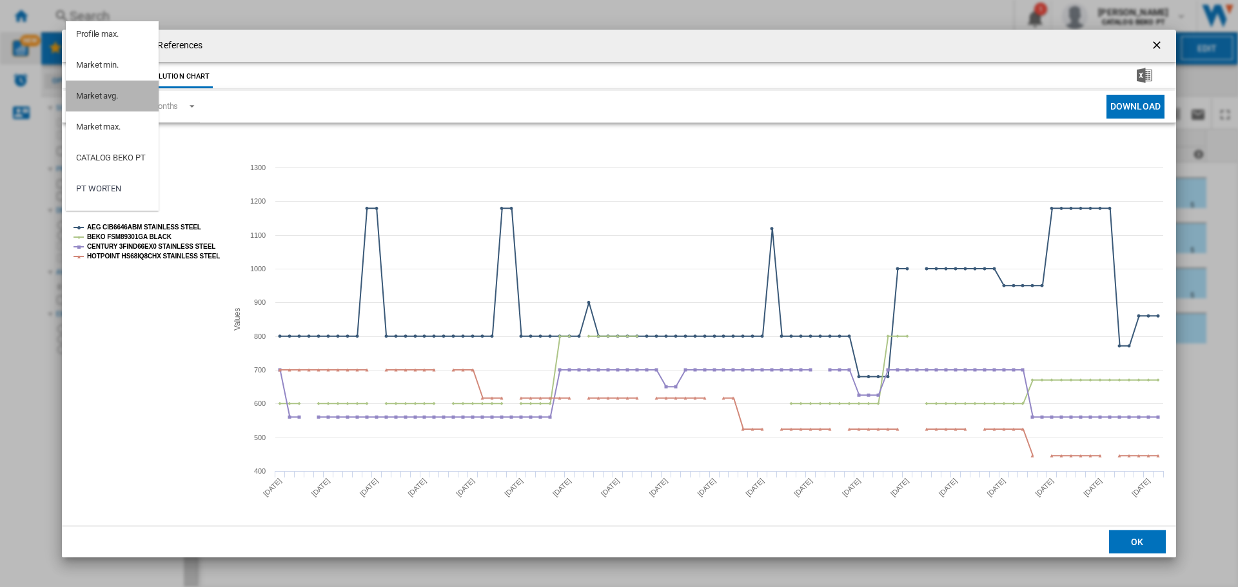
click at [130, 100] on md-option "Market avg." at bounding box center [112, 96] width 93 height 31
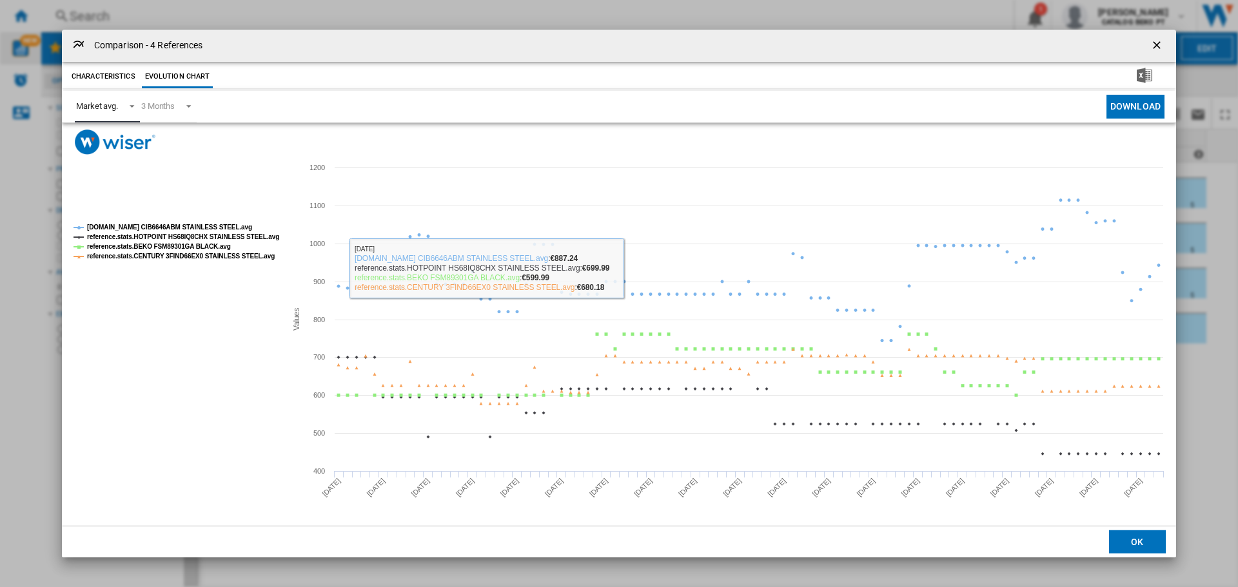
click at [115, 106] on div "Market avg." at bounding box center [97, 106] width 42 height 10
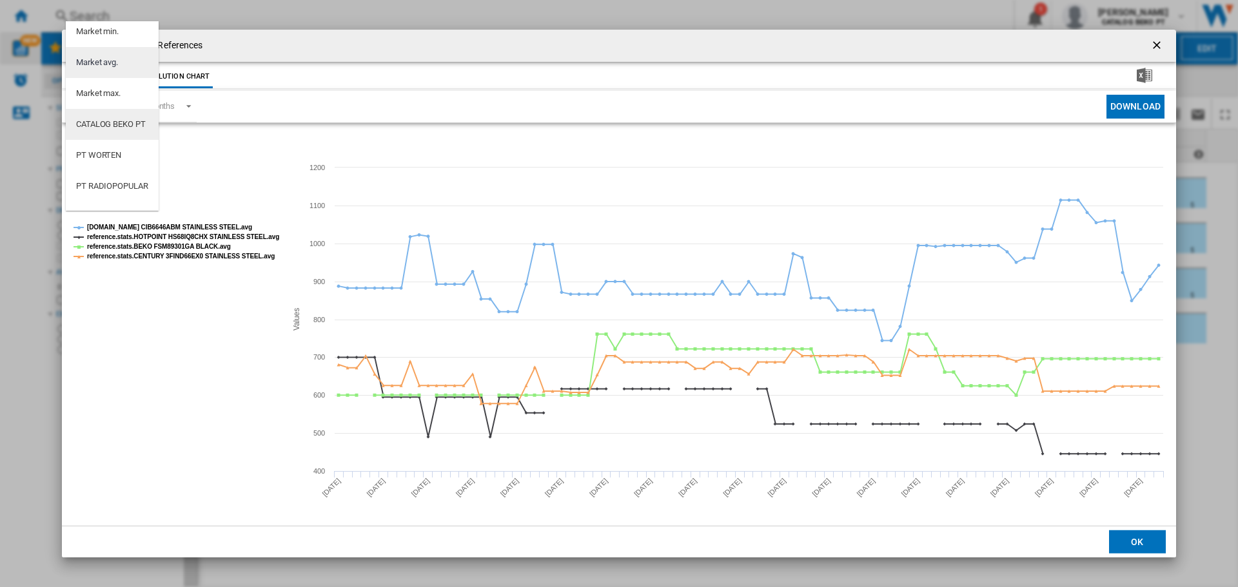
scroll to position [118, 0]
click at [125, 139] on md-option "PT WORTEN" at bounding box center [112, 135] width 93 height 31
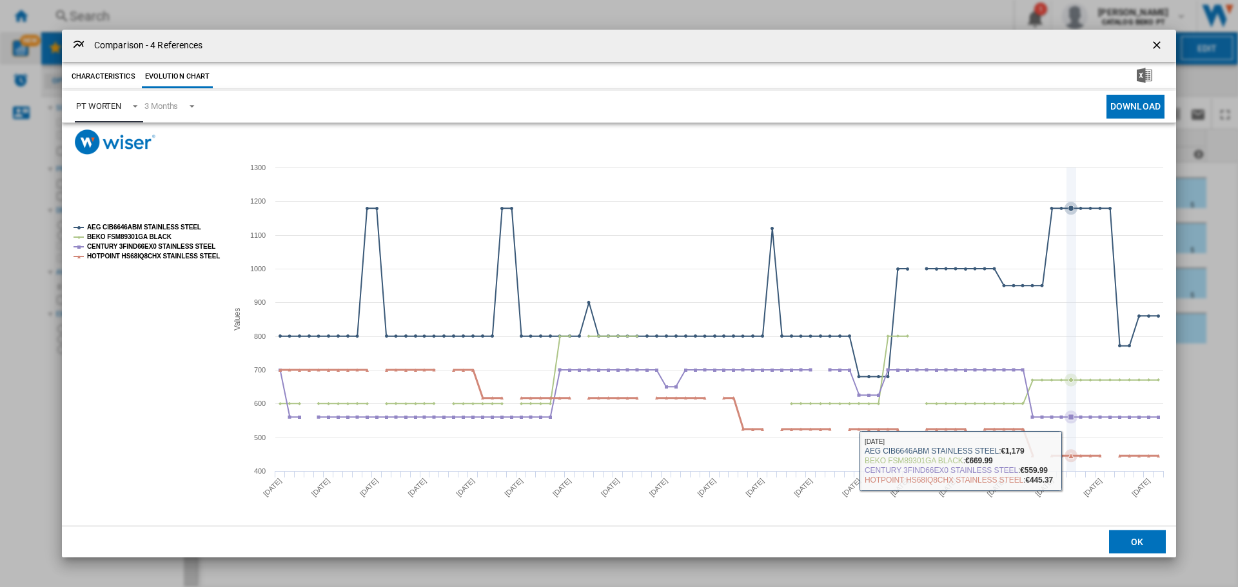
click at [1074, 456] on icon "Product popup" at bounding box center [718, 413] width 891 height 86
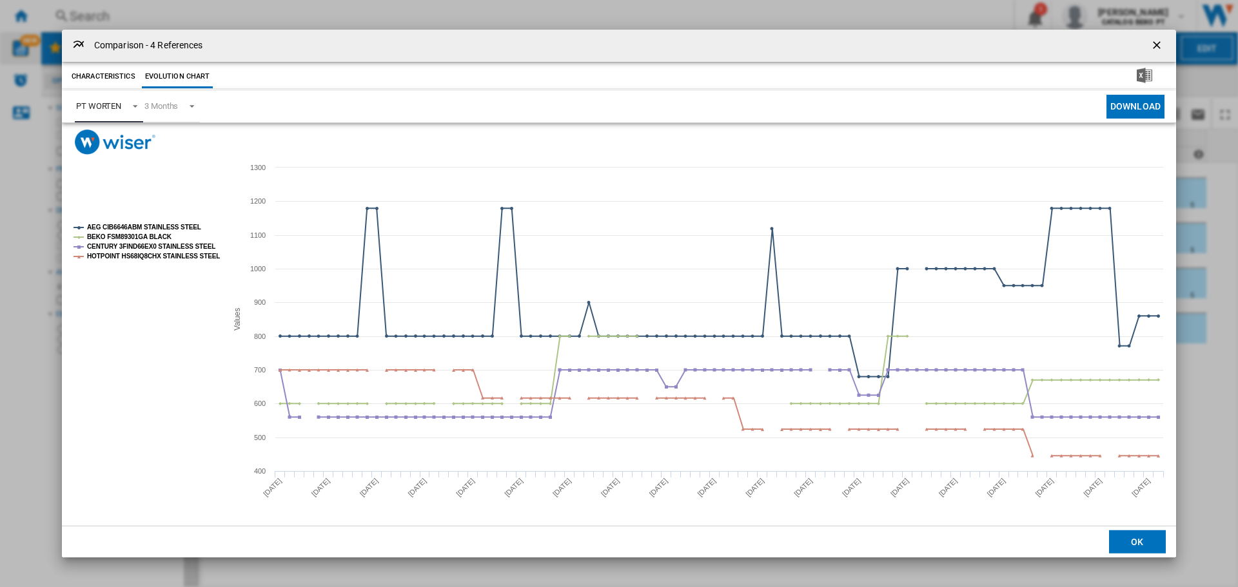
click at [113, 115] on md-select-value "PT WORTEN" at bounding box center [109, 107] width 68 height 32
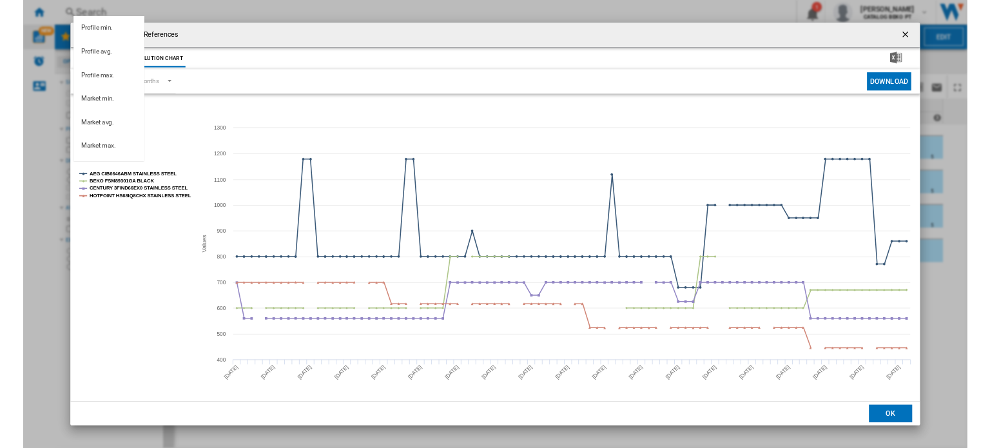
scroll to position [146, 0]
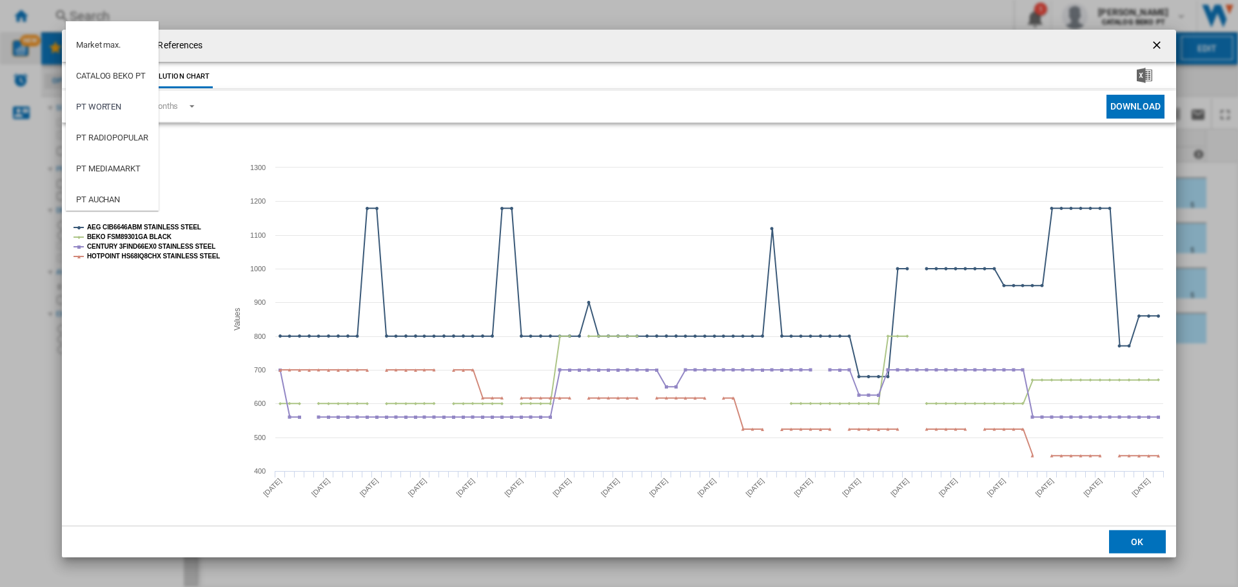
click at [1158, 45] on md-backdrop at bounding box center [619, 293] width 1238 height 587
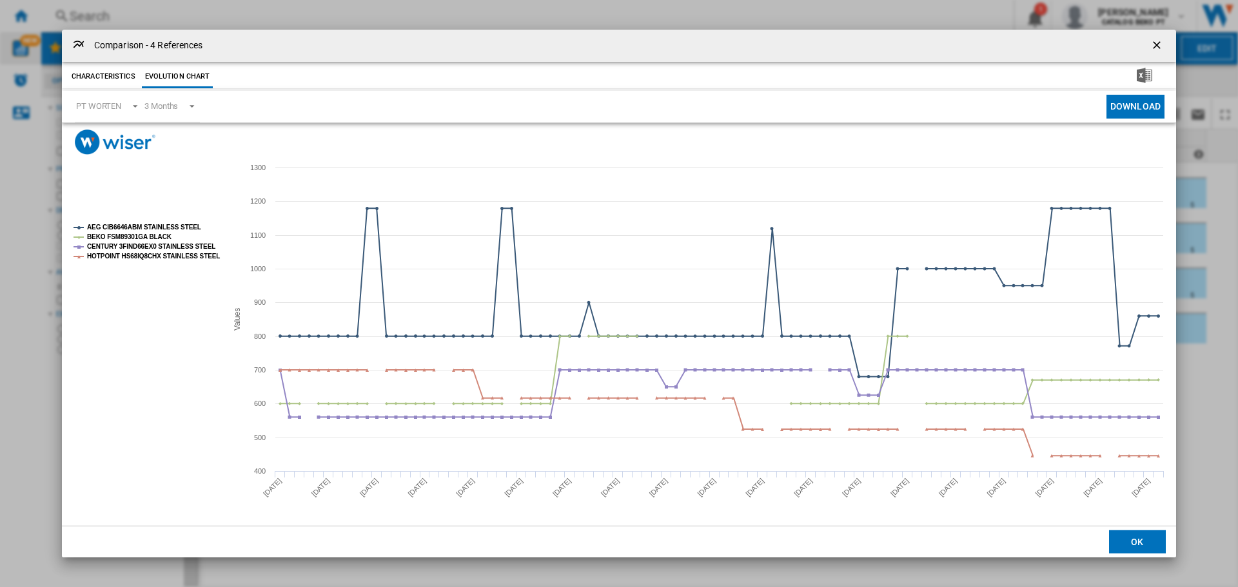
click at [1158, 43] on ng-md-icon "getI18NText('BUTTONS.CLOSE_DIALOG')" at bounding box center [1157, 46] width 15 height 15
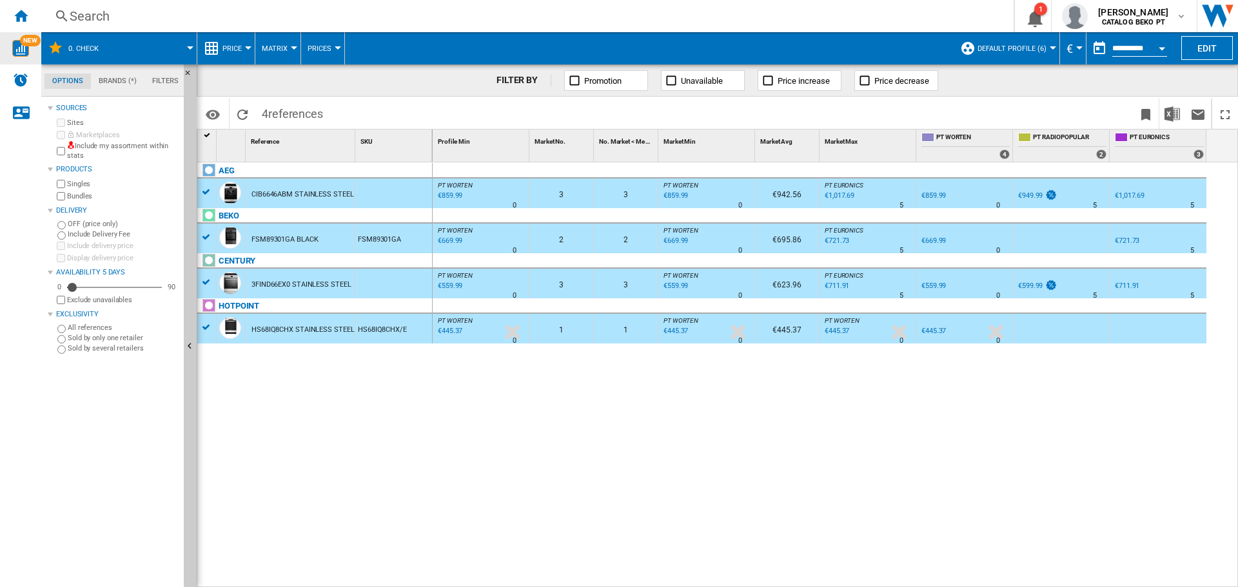
click at [208, 137] on div at bounding box center [207, 135] width 11 height 9
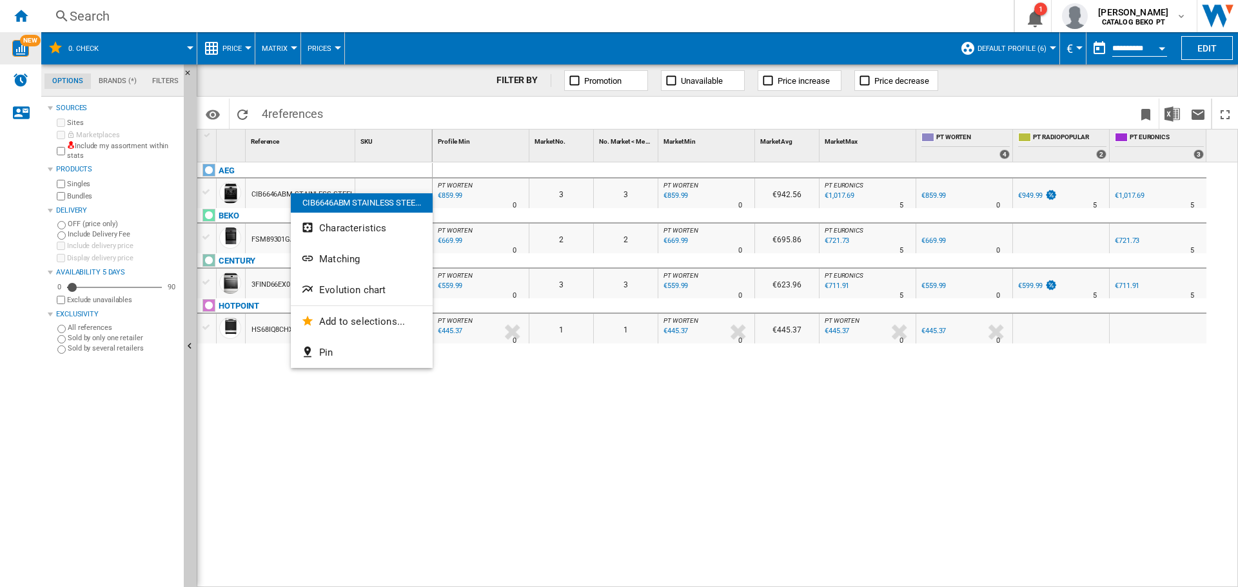
click at [347, 293] on span "Evolution chart" at bounding box center [352, 290] width 66 height 12
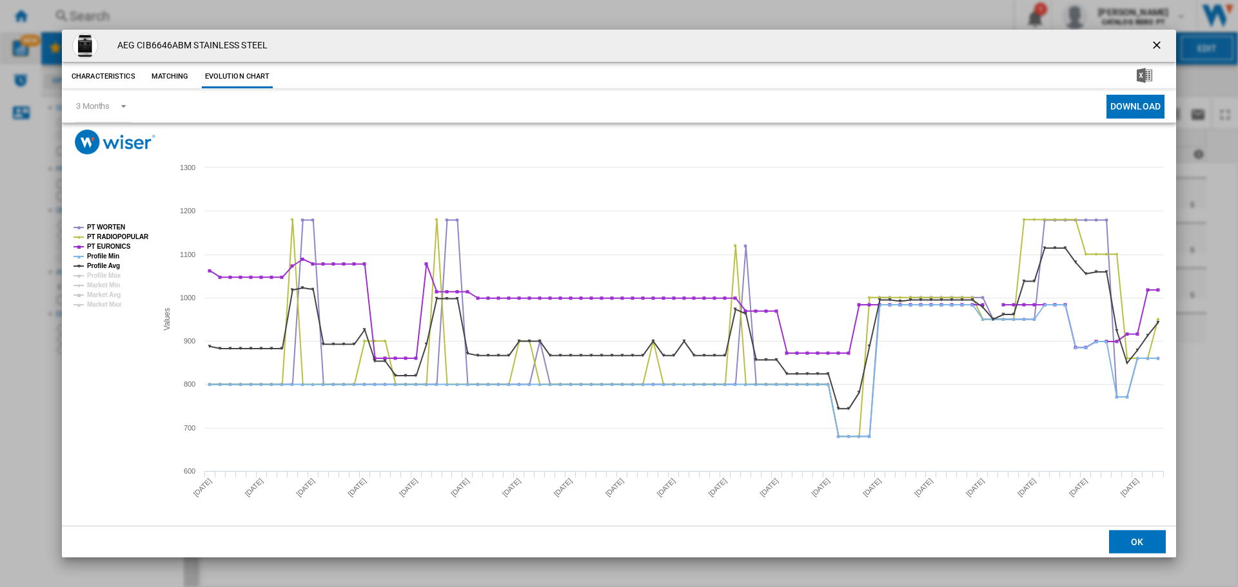
click at [1150, 41] on ng-md-icon "getI18NText('BUTTONS.CLOSE_DIALOG')" at bounding box center [1157, 46] width 15 height 15
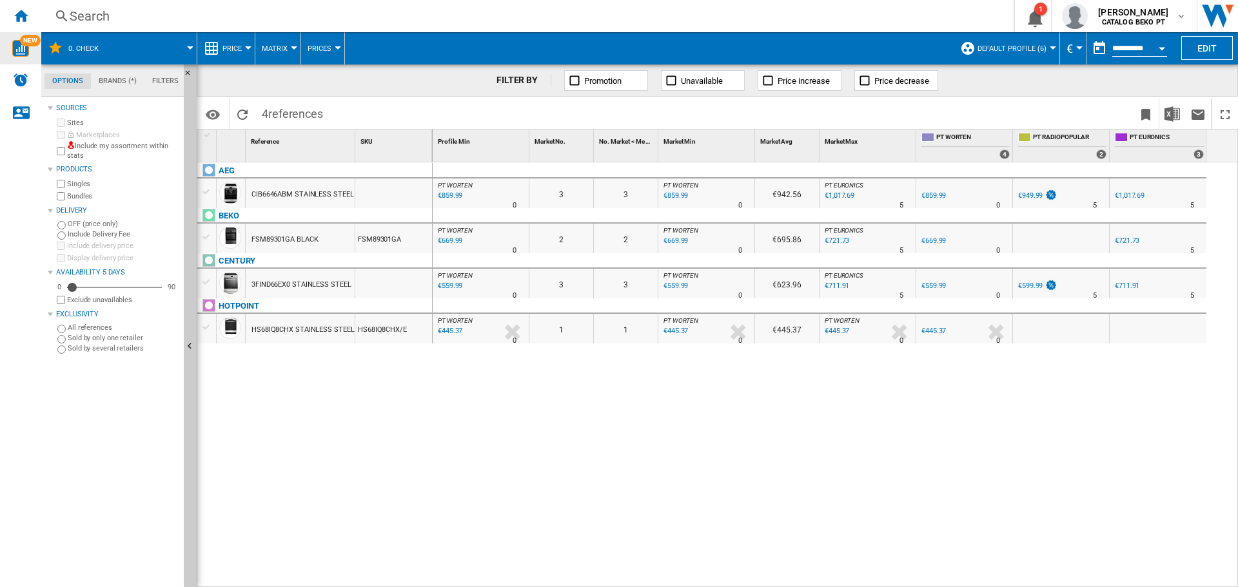
click at [458, 197] on div "€859.99" at bounding box center [449, 196] width 26 height 13
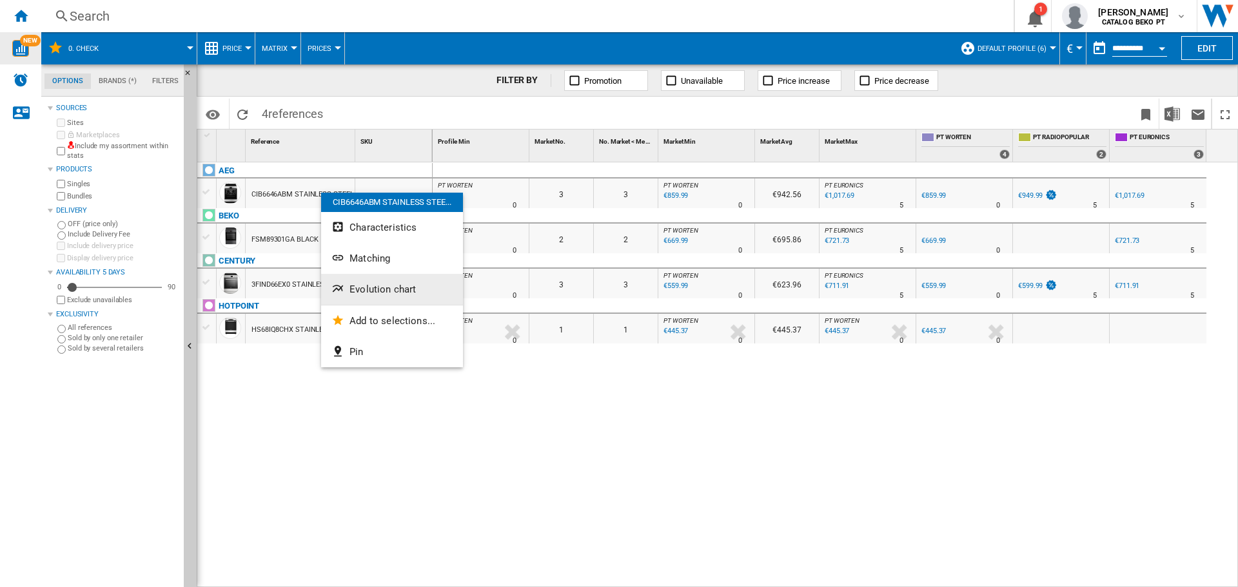
click at [358, 289] on span "Evolution chart" at bounding box center [382, 290] width 66 height 12
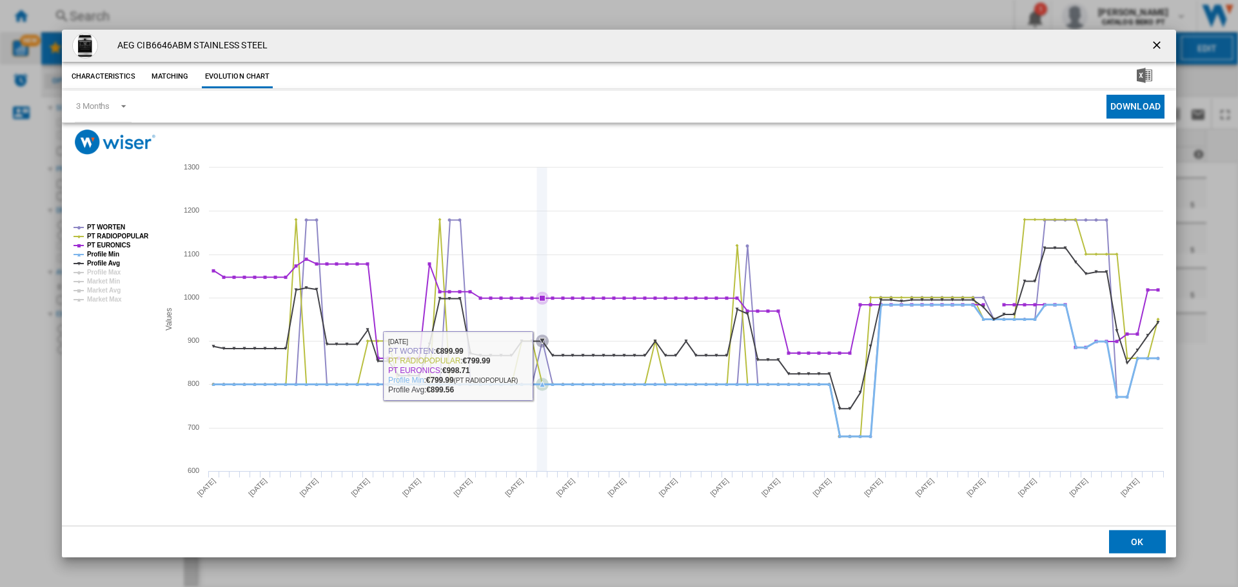
click at [547, 366] on icon "Product popup" at bounding box center [686, 328] width 957 height 217
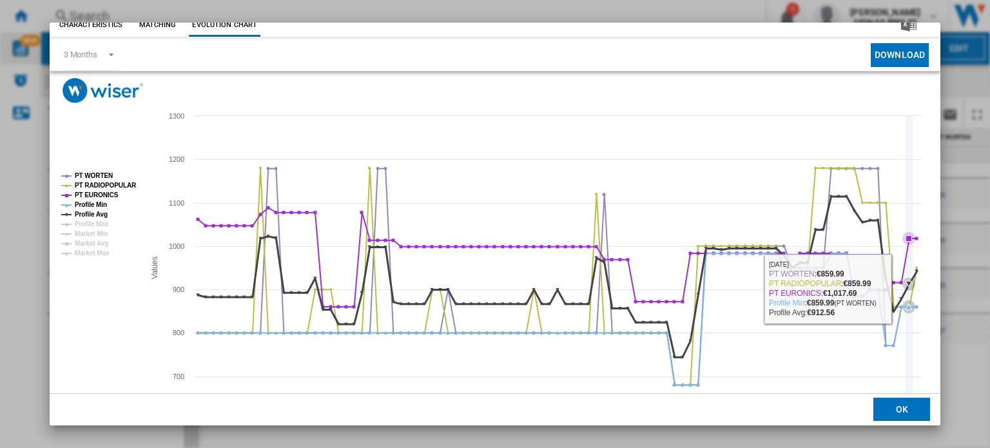
scroll to position [64, 0]
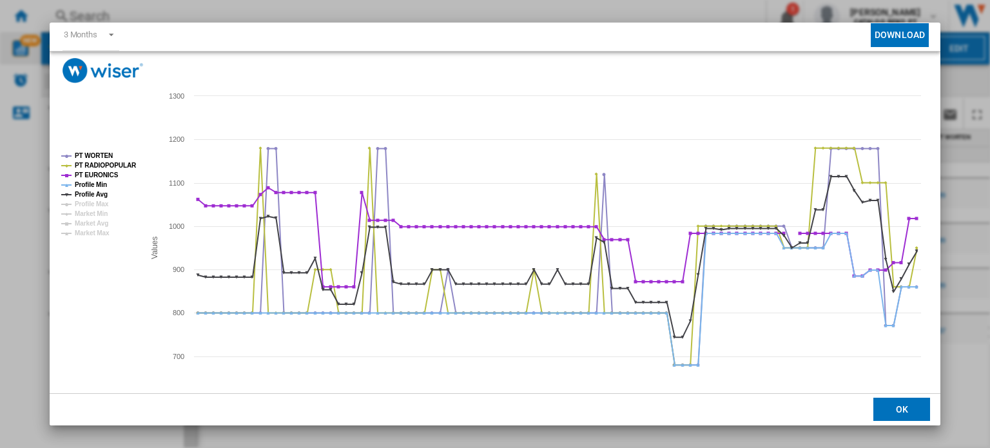
click at [685, 14] on div "AEG CIB6646ABM STAINLESS STEEL Characteristics Matching Evolution chart price N…" at bounding box center [495, 224] width 990 height 448
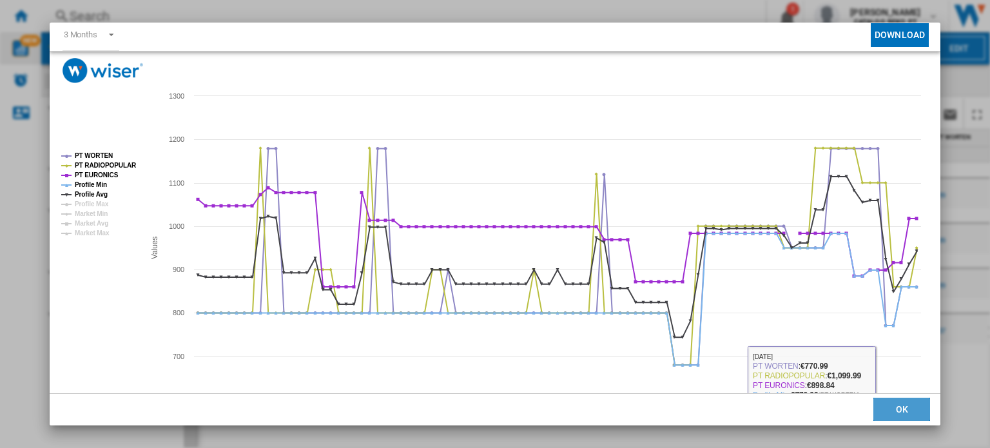
click at [884, 417] on button "OK" at bounding box center [902, 409] width 57 height 23
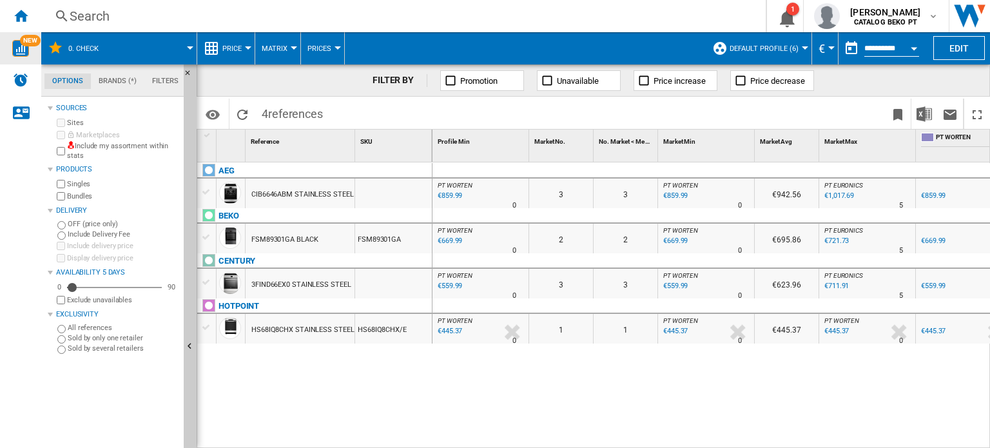
click at [310, 337] on div "HS68IQ8CHX STAINLESS STEEL" at bounding box center [302, 330] width 103 height 30
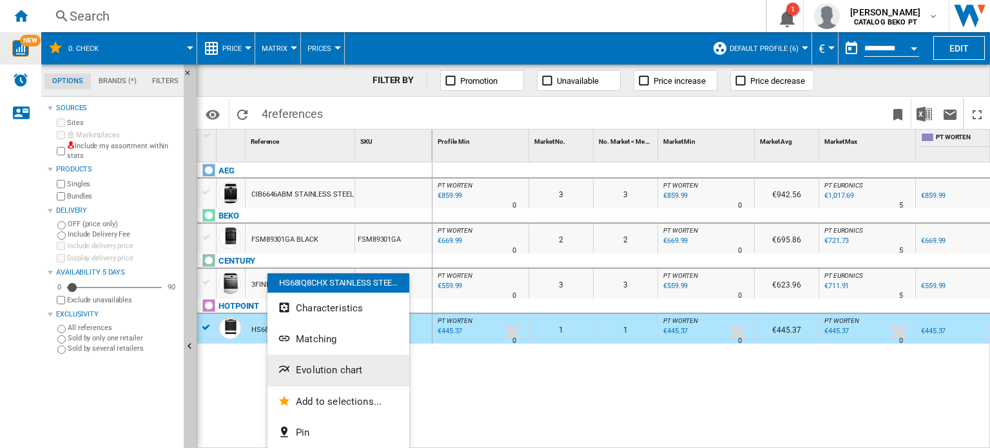
click at [324, 375] on span "Evolution chart" at bounding box center [329, 370] width 66 height 12
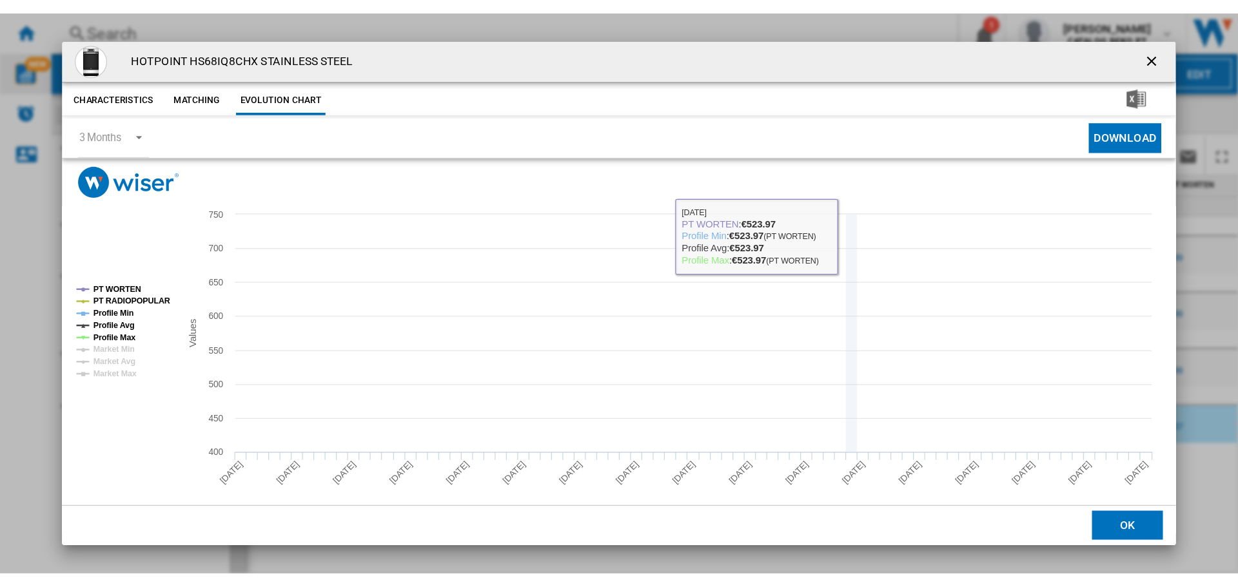
scroll to position [12, 0]
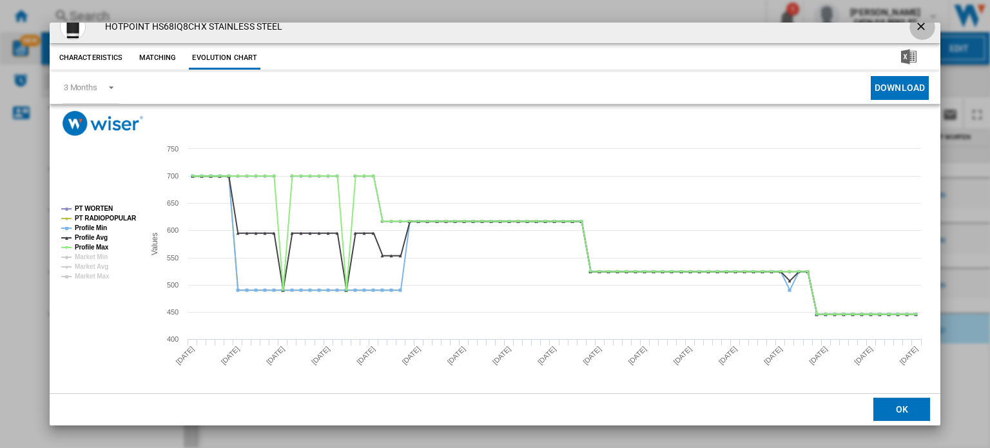
click at [915, 24] on ng-md-icon "getI18NText('BUTTONS.CLOSE_DIALOG')" at bounding box center [922, 27] width 15 height 15
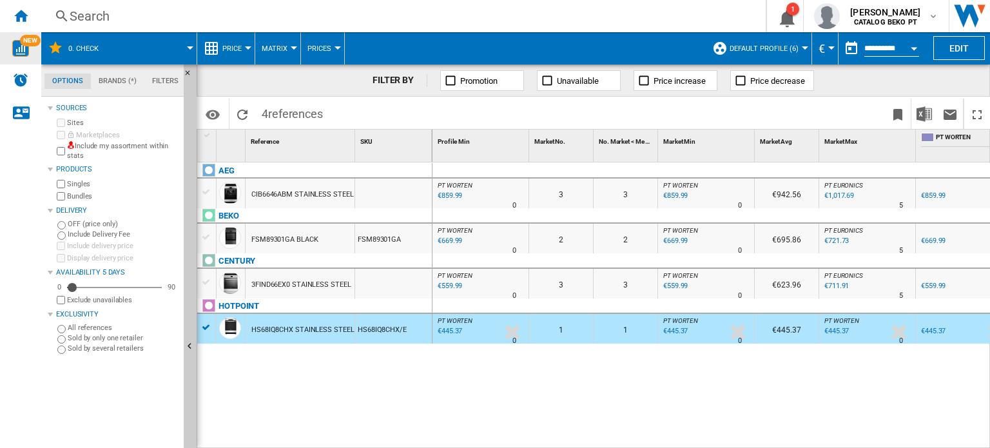
click at [454, 329] on div "€445.37" at bounding box center [449, 331] width 26 height 13
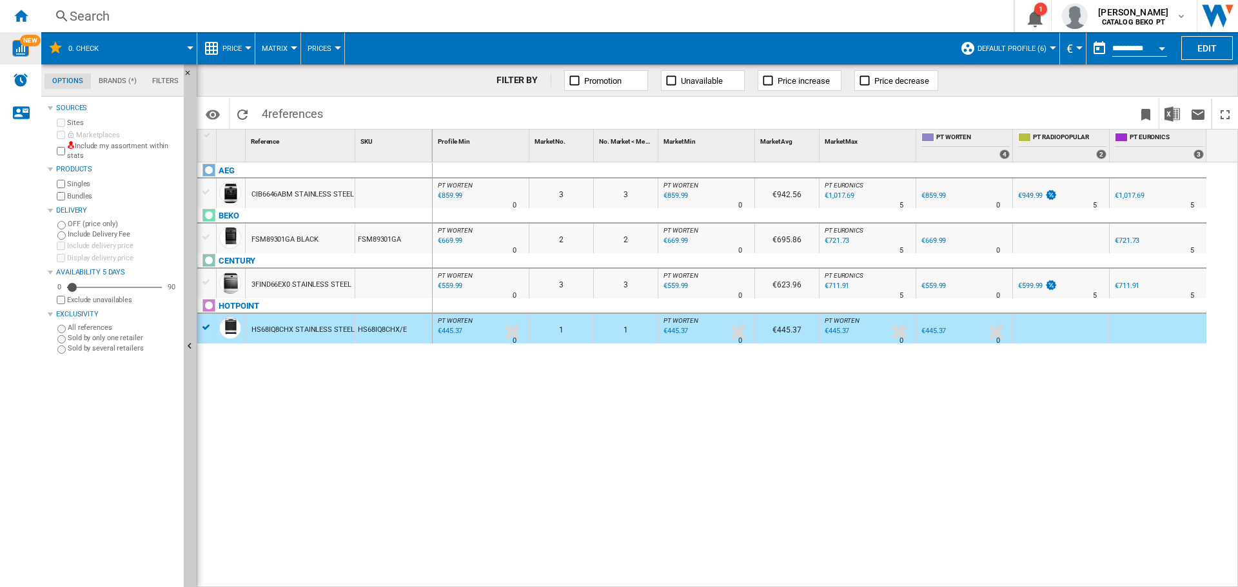
click at [302, 282] on div "3FIND66EX0 STAINLESS STEEL" at bounding box center [300, 285] width 99 height 30
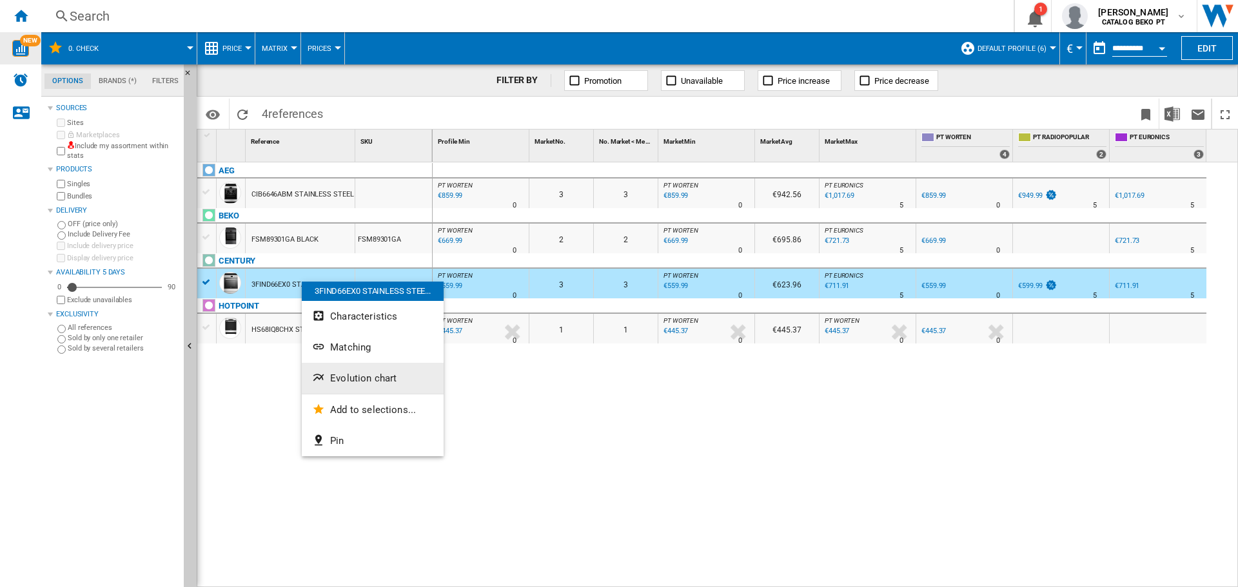
click at [360, 369] on button "Evolution chart" at bounding box center [373, 378] width 142 height 31
